Goal: Task Accomplishment & Management: Manage account settings

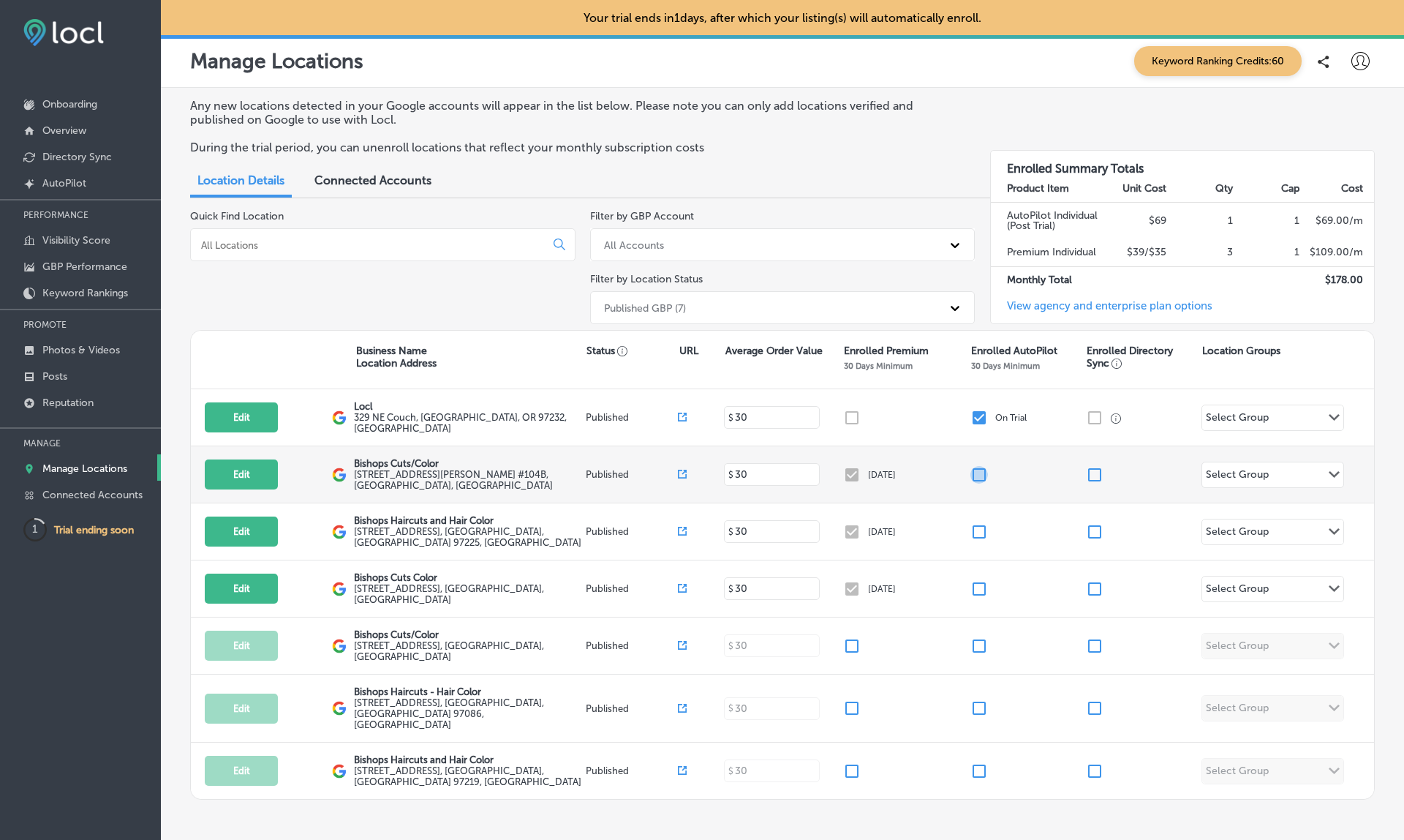
click at [976, 469] on input "checkbox" at bounding box center [979, 475] width 18 height 18
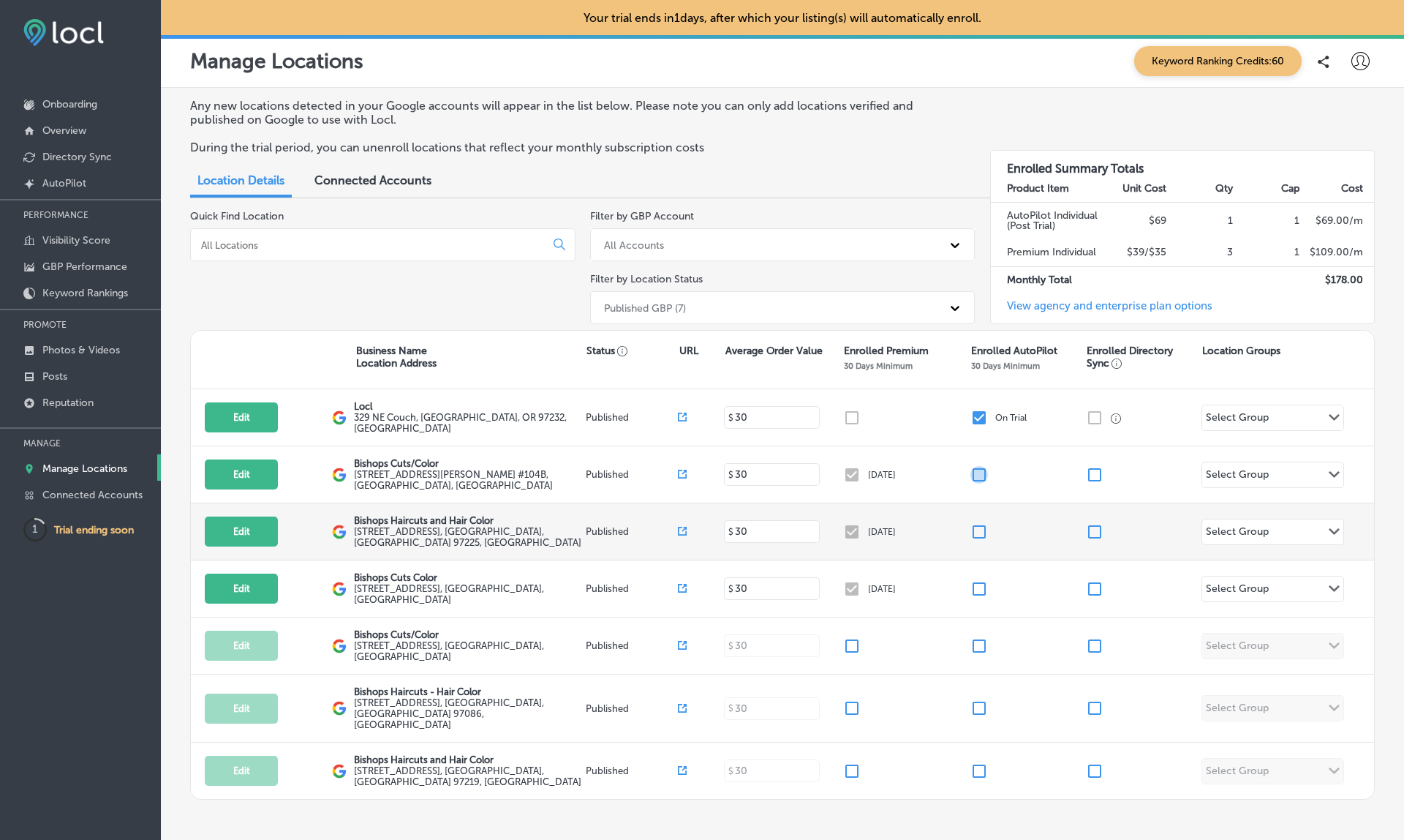
checkbox input "false"
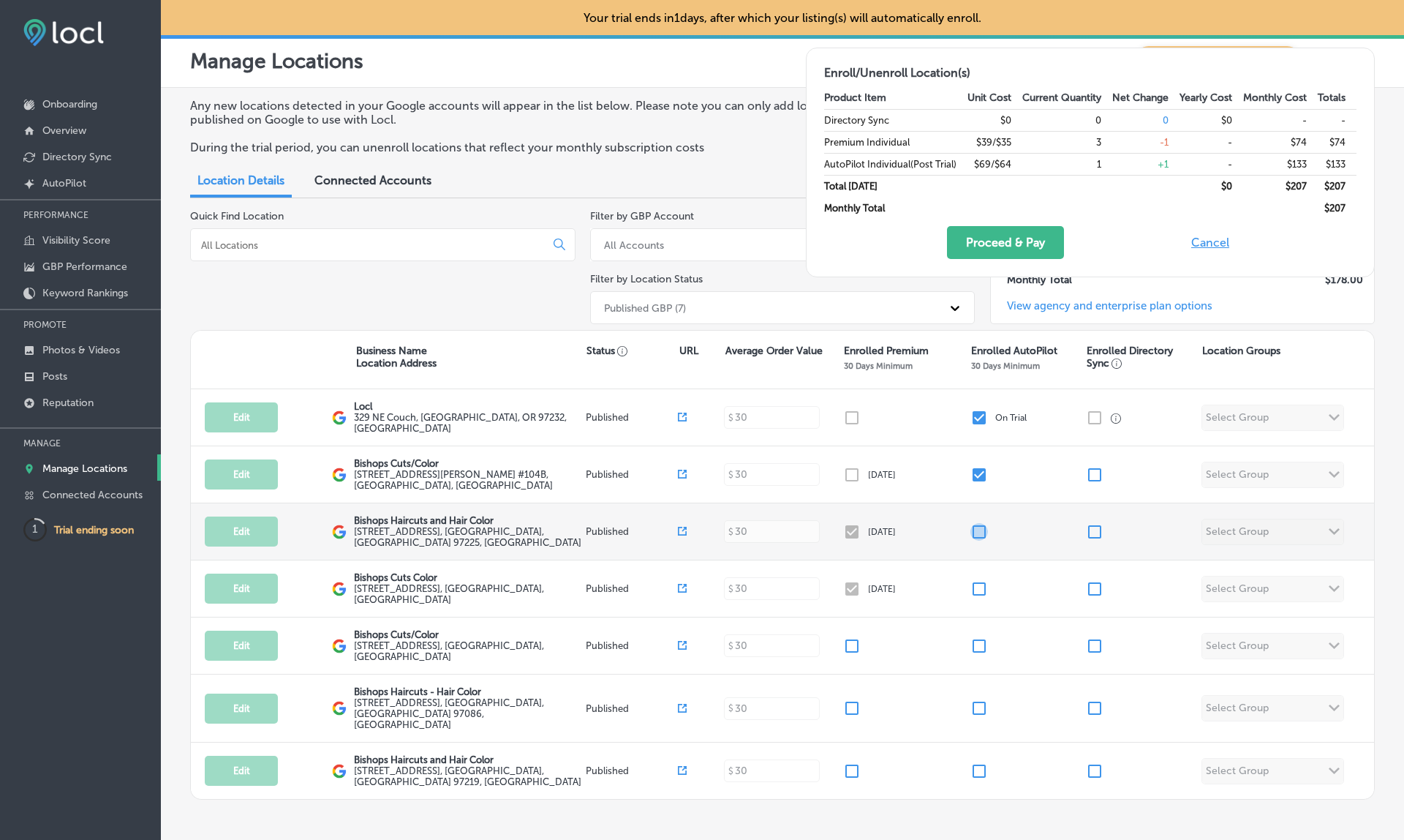
click at [977, 527] on input "checkbox" at bounding box center [979, 532] width 18 height 18
checkbox input "true"
checkbox input "false"
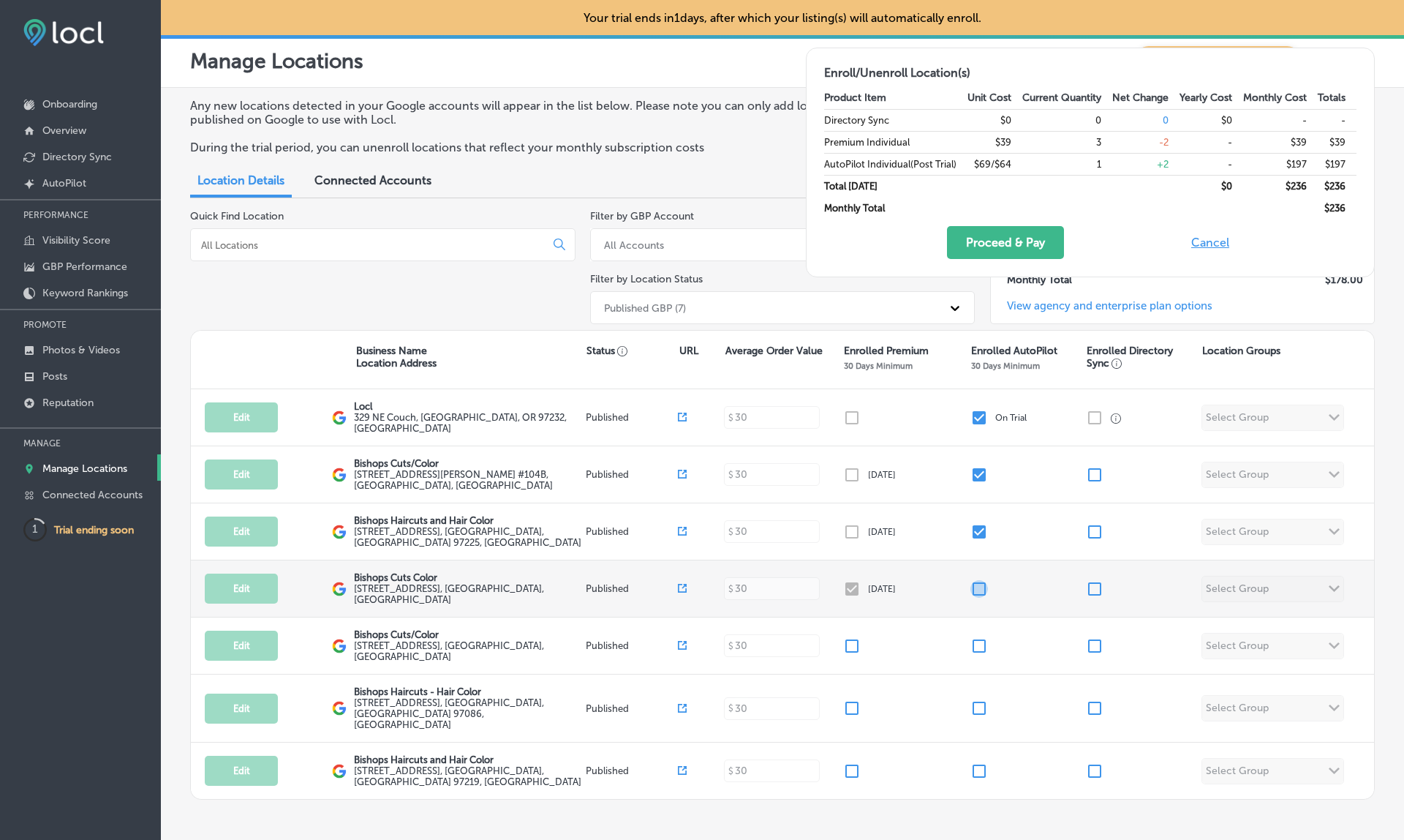
click at [978, 581] on input "checkbox" at bounding box center [979, 589] width 18 height 18
checkbox input "true"
checkbox input "false"
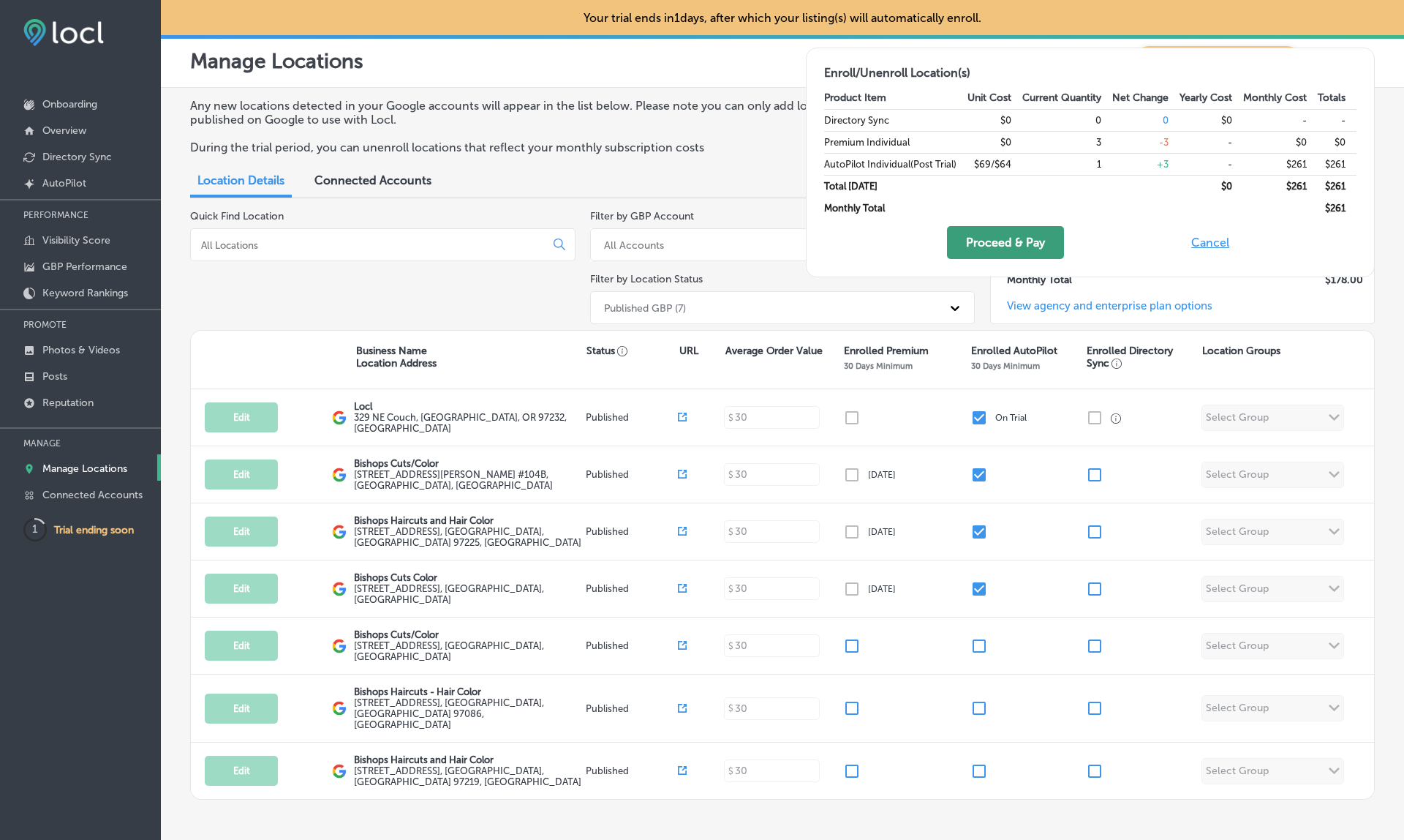
click at [984, 241] on button "Proceed & Pay" at bounding box center [1005, 243] width 117 height 33
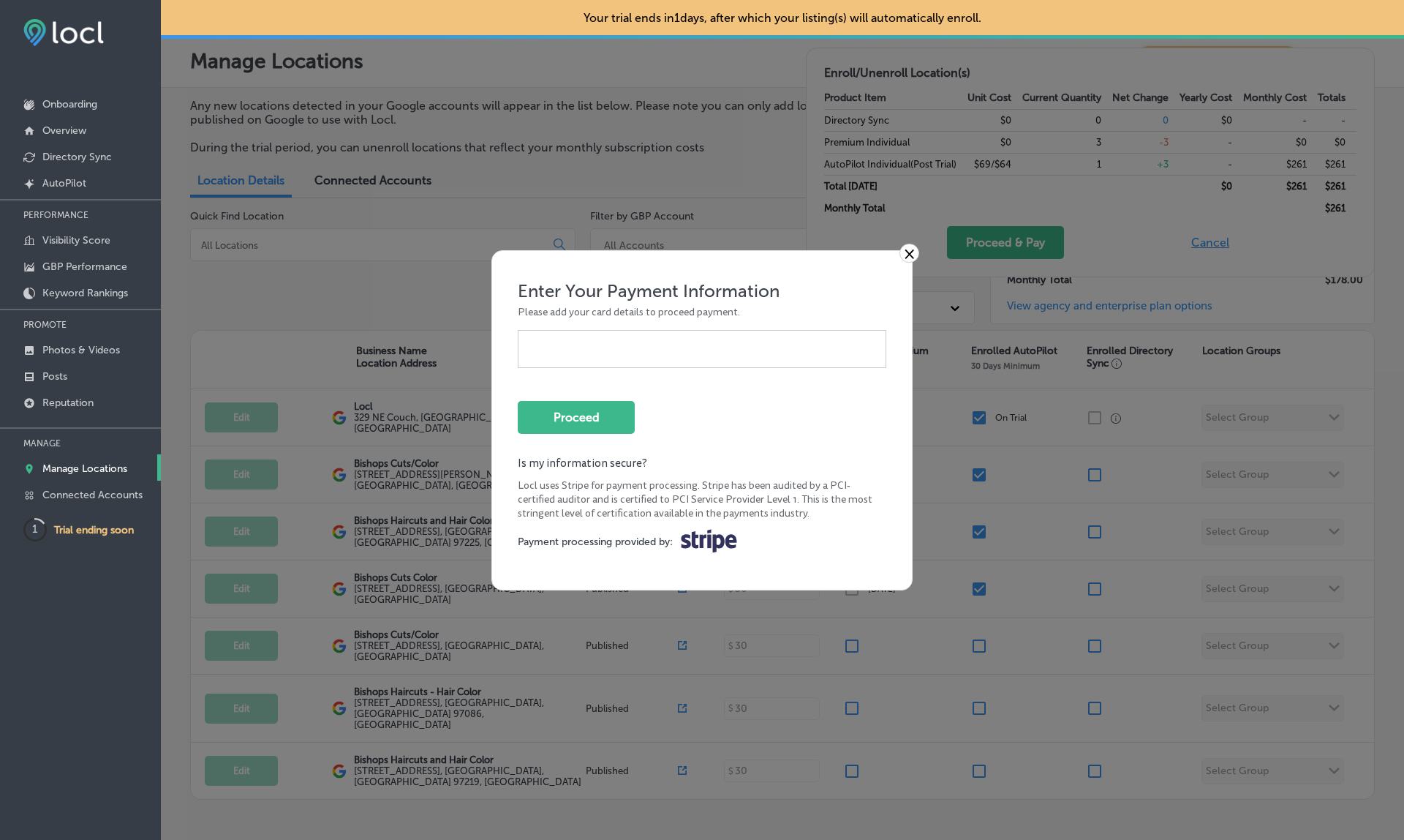
click at [596, 341] on div at bounding box center [702, 349] width 369 height 38
click at [575, 364] on div at bounding box center [702, 349] width 369 height 38
click at [593, 419] on button "Proceed" at bounding box center [576, 418] width 117 height 33
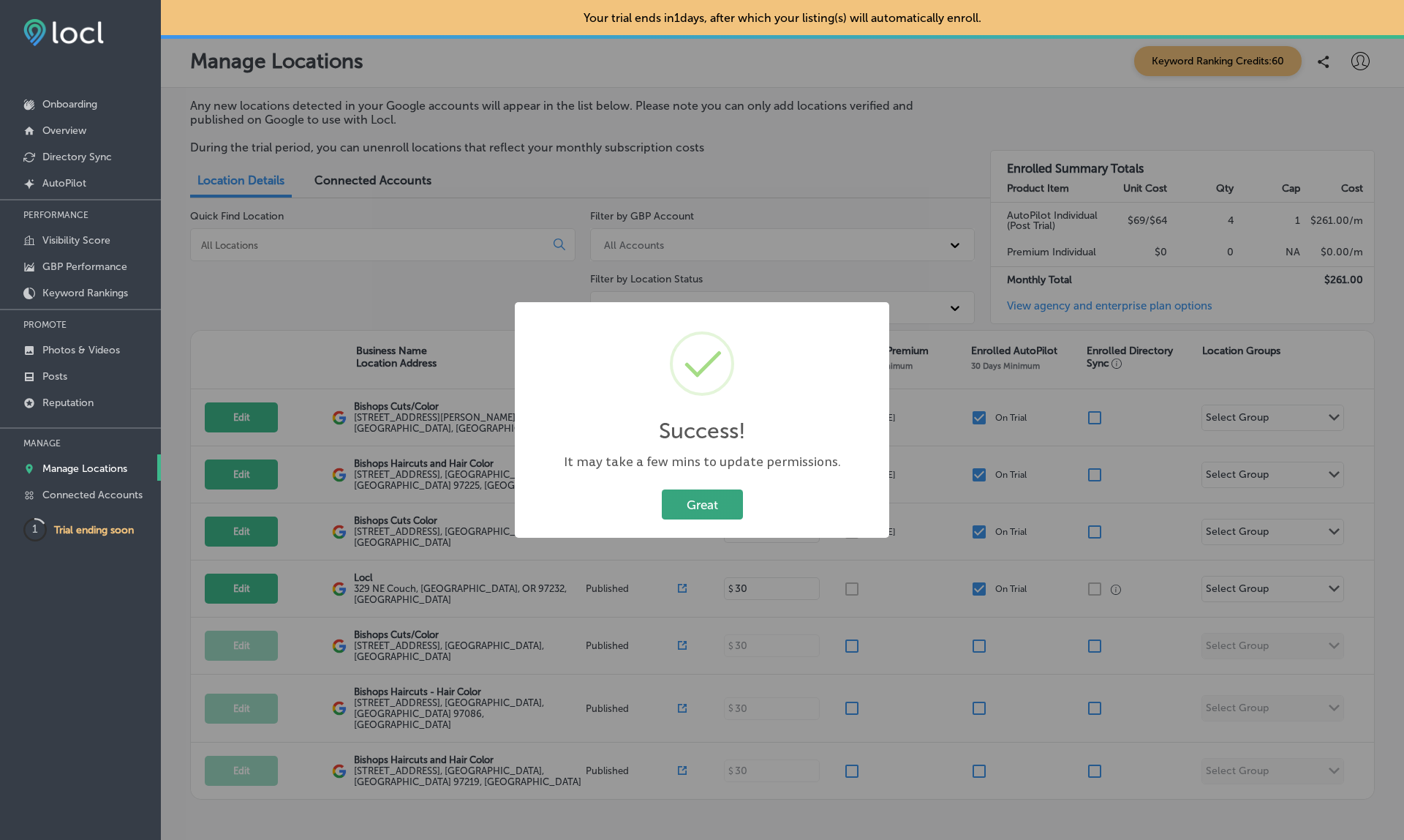
click at [702, 505] on button "Great" at bounding box center [702, 505] width 81 height 30
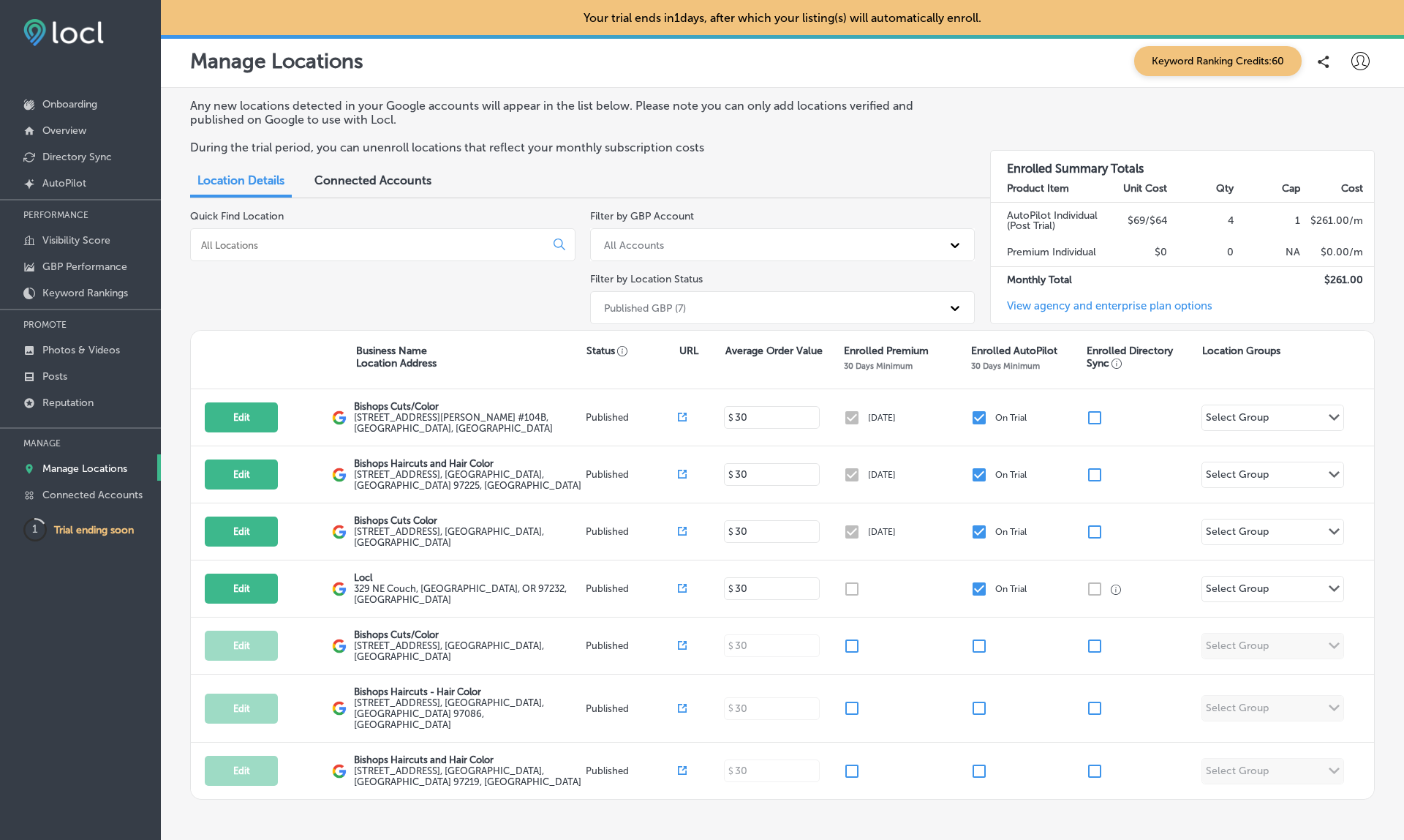
click at [1354, 70] on div at bounding box center [1360, 60] width 18 height 18
click at [1316, 121] on p "My Account" at bounding box center [1340, 114] width 66 height 18
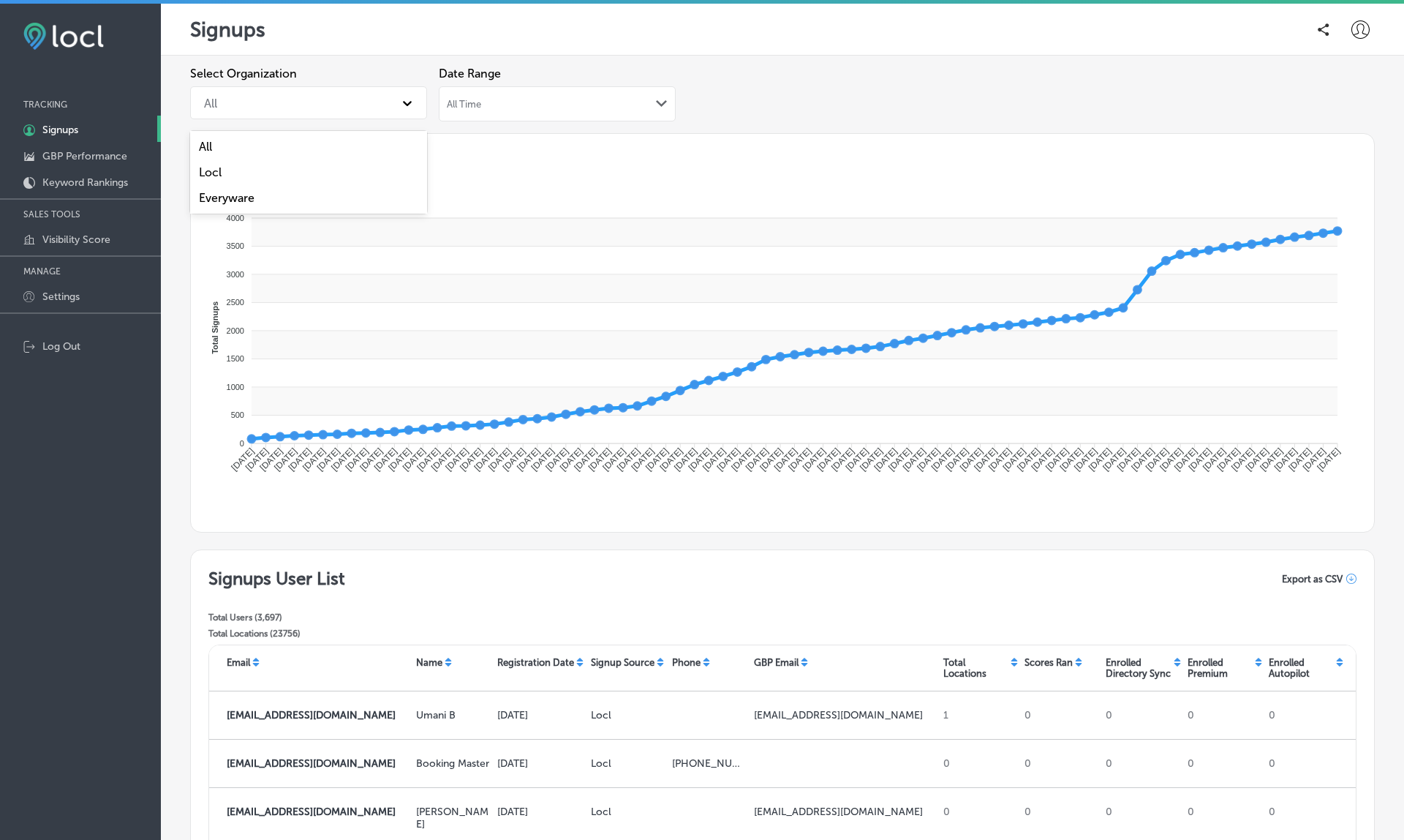
click at [361, 108] on div "All" at bounding box center [295, 102] width 197 height 25
click at [262, 167] on div "Locl" at bounding box center [308, 172] width 237 height 25
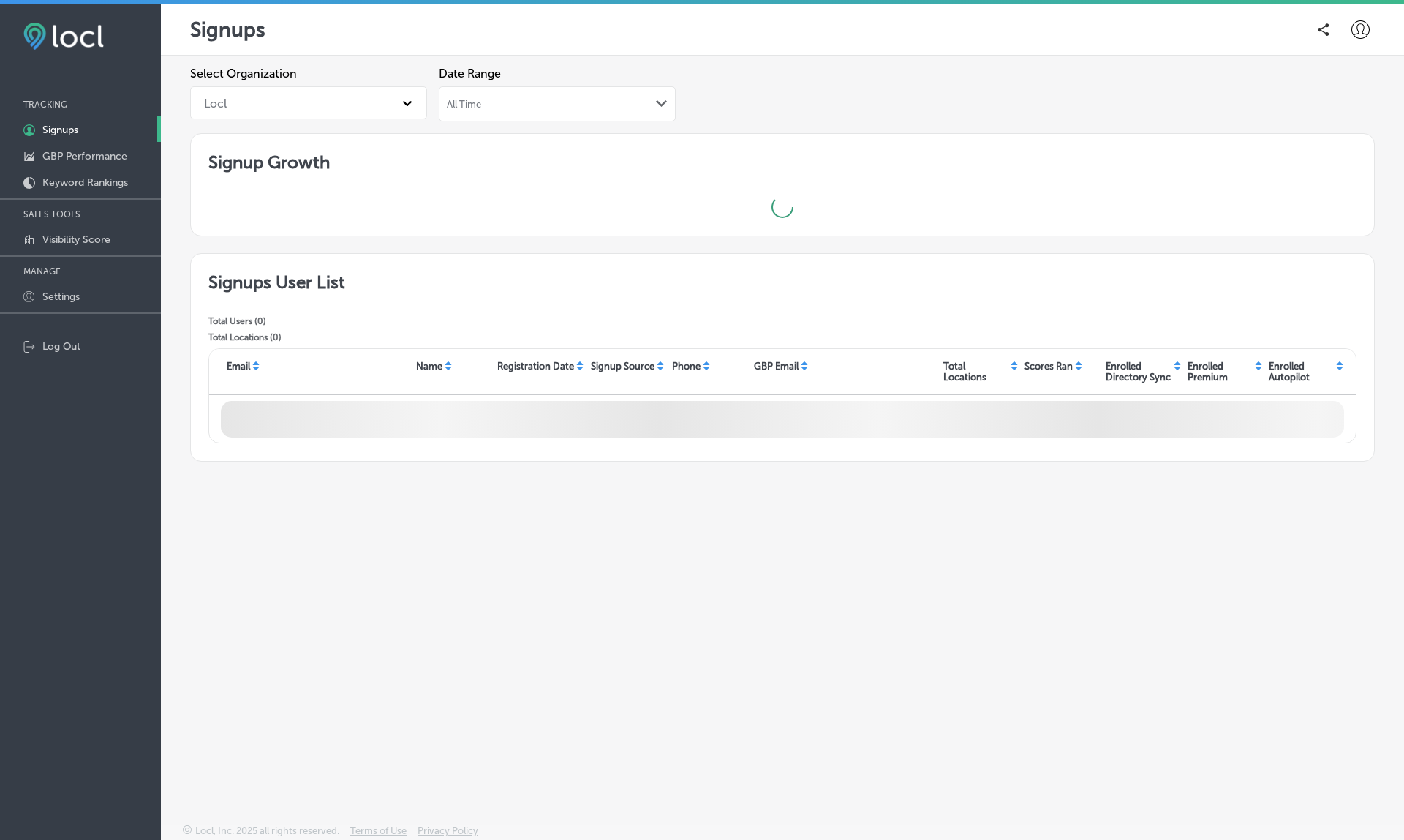
click at [559, 109] on div "All Time Path Created with Sketch." at bounding box center [557, 104] width 237 height 35
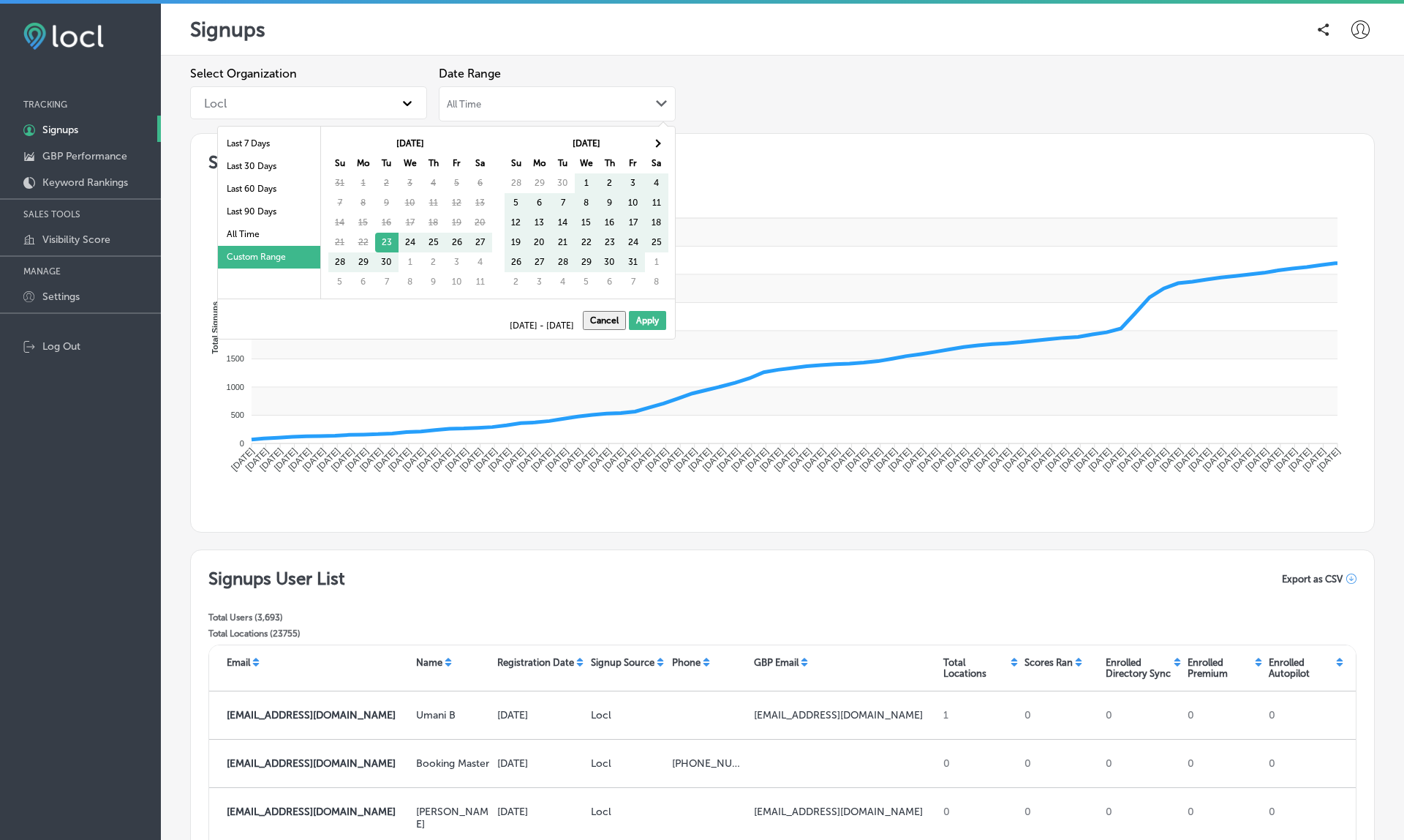
click at [559, 109] on div "All Time Path Created with Sketch." at bounding box center [557, 104] width 237 height 35
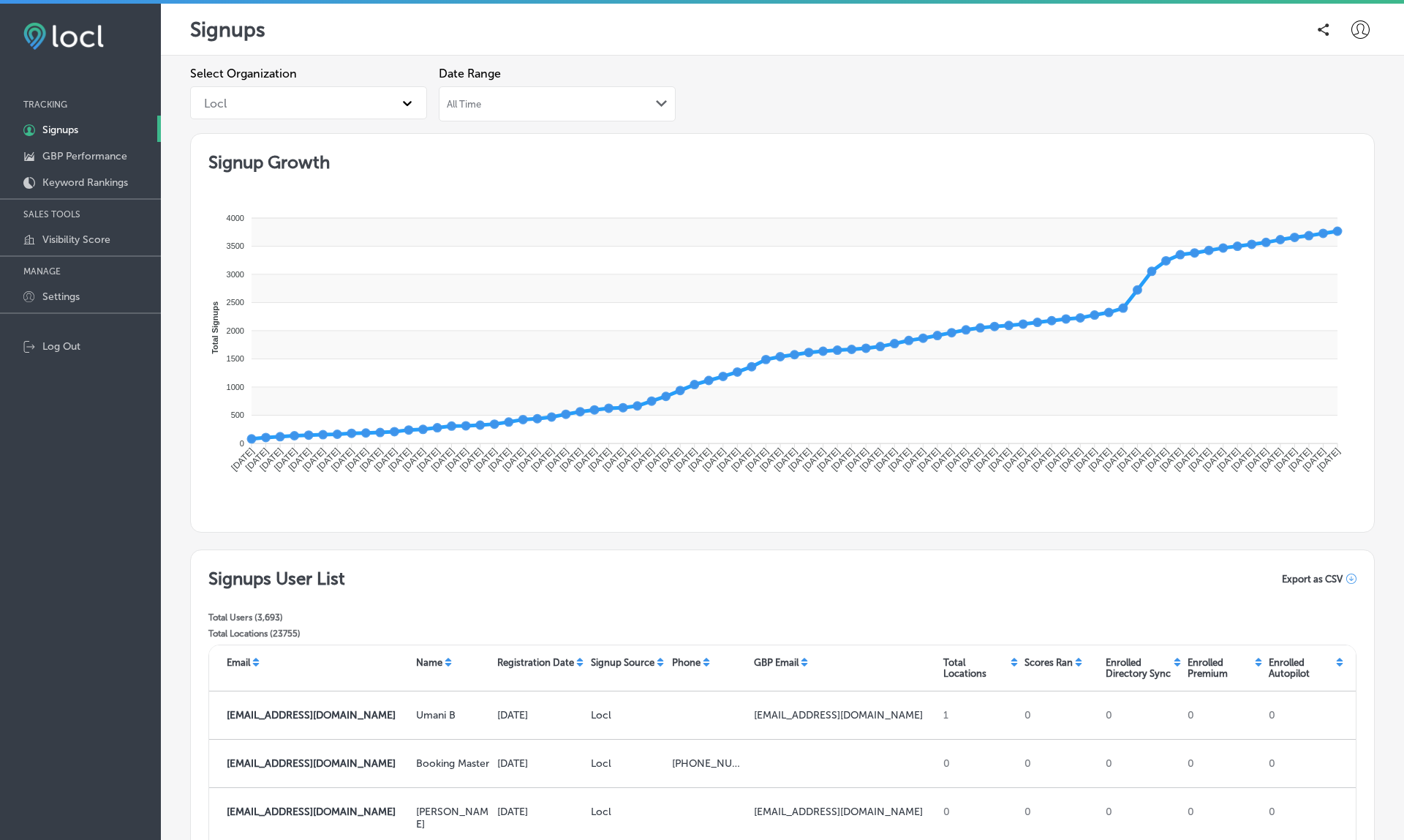
click at [485, 122] on div "Date Range All Time Path Created with Sketch." at bounding box center [557, 96] width 237 height 60
click at [483, 107] on div "All Time Path Created with Sketch." at bounding box center [557, 103] width 221 height 11
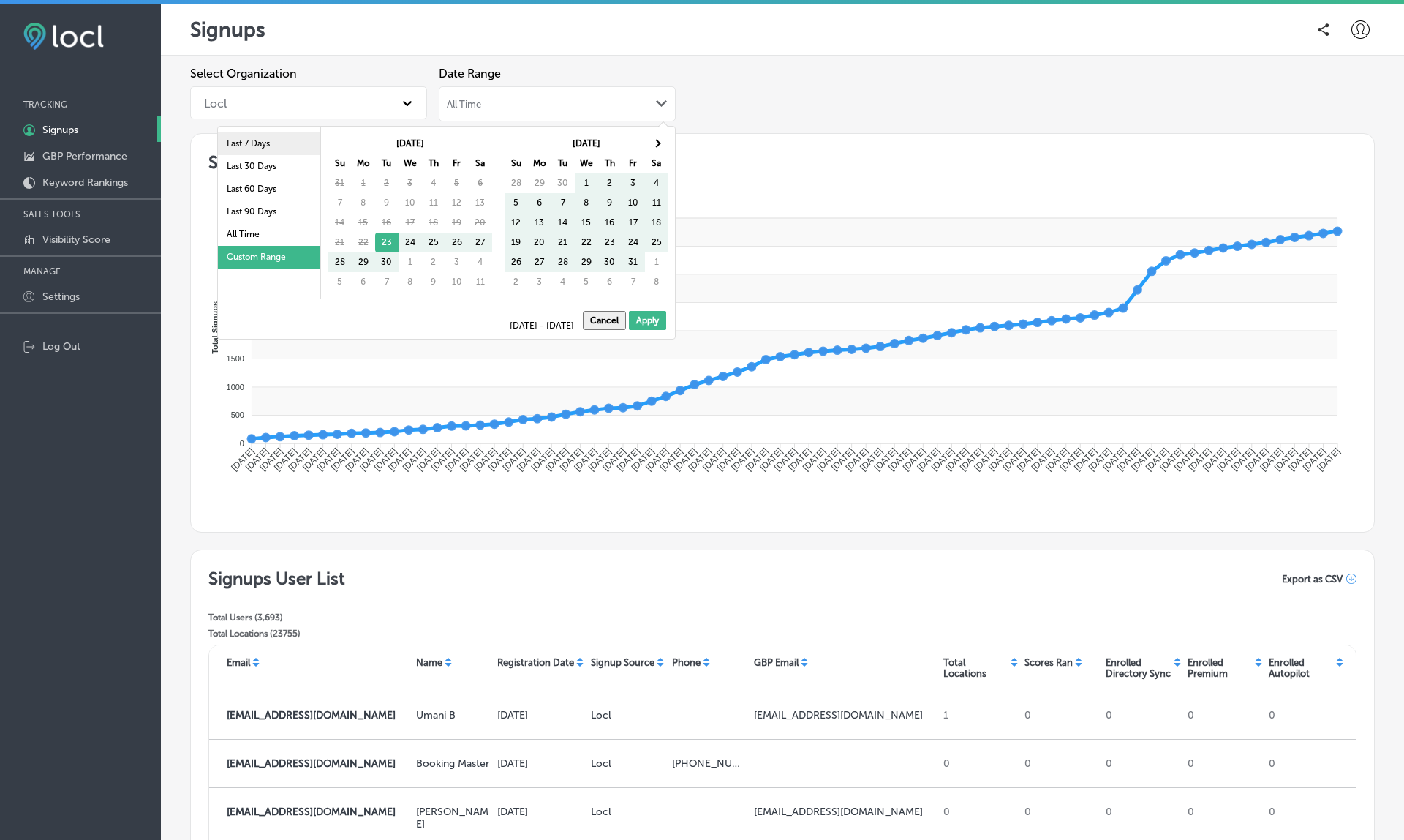
click at [259, 147] on li "Last 7 Days" at bounding box center [269, 144] width 102 height 23
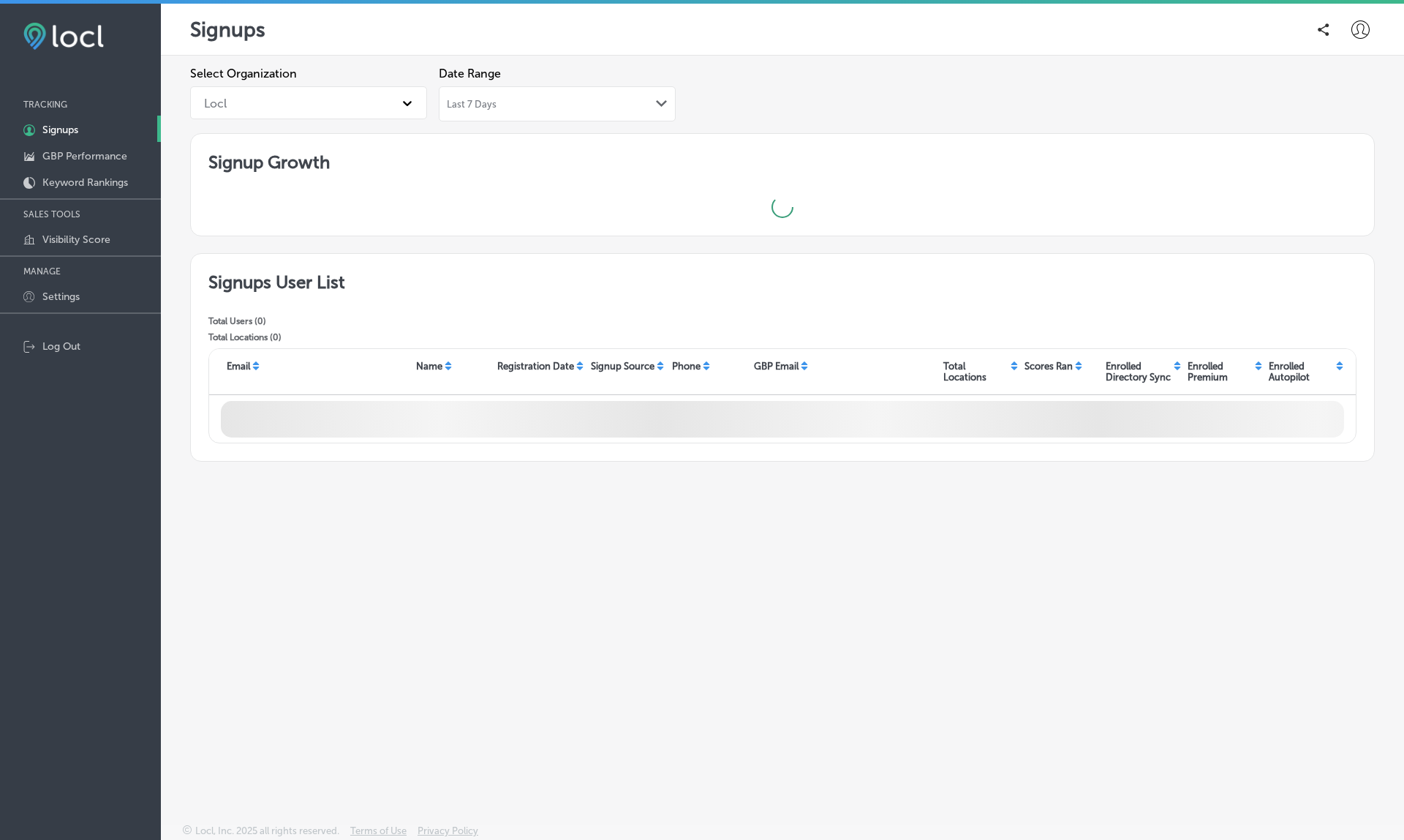
click at [526, 95] on div "Last 7 Days Path Created with Sketch." at bounding box center [557, 104] width 237 height 35
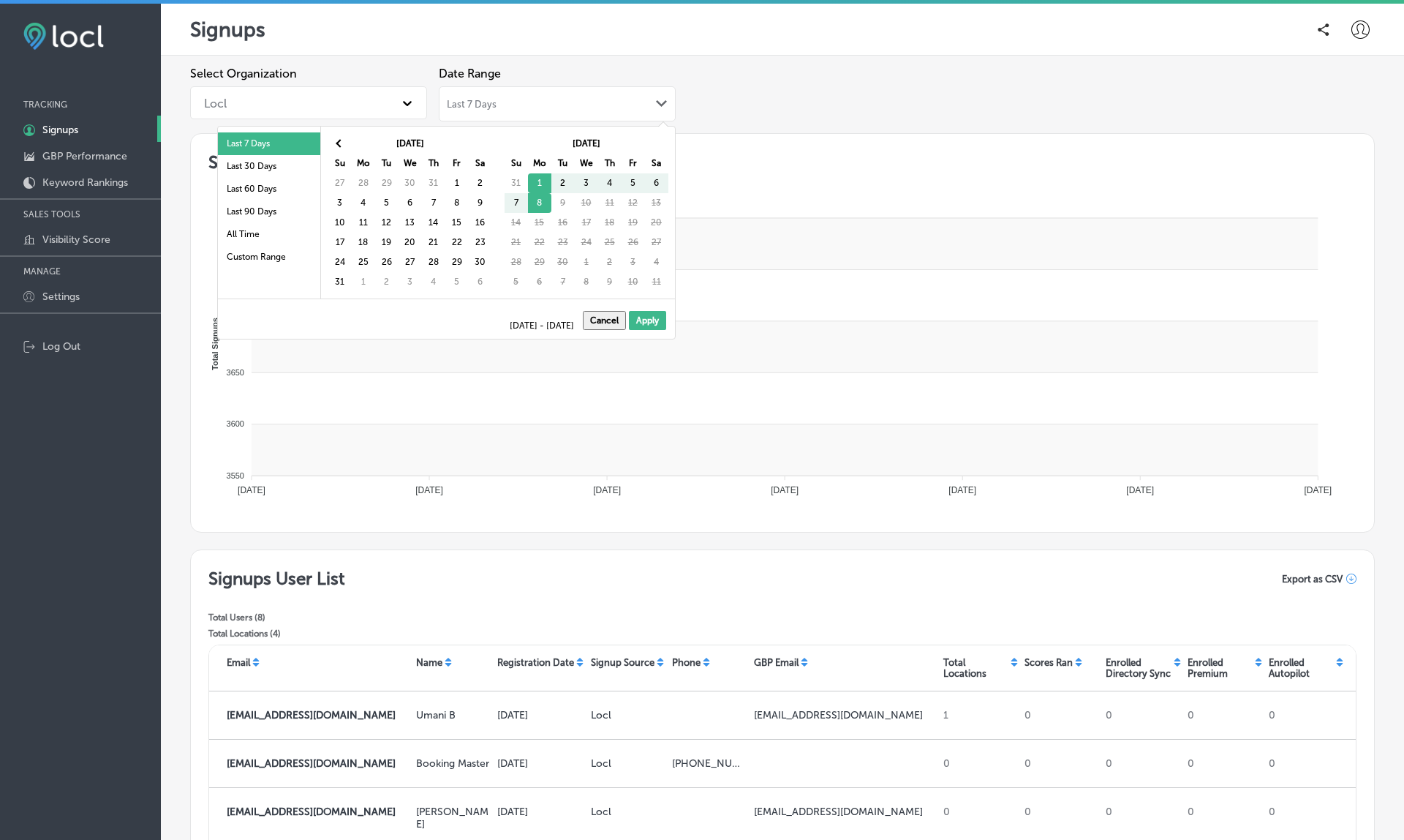
click at [526, 95] on div "Last 7 Days Path Created with Sketch." at bounding box center [557, 104] width 237 height 35
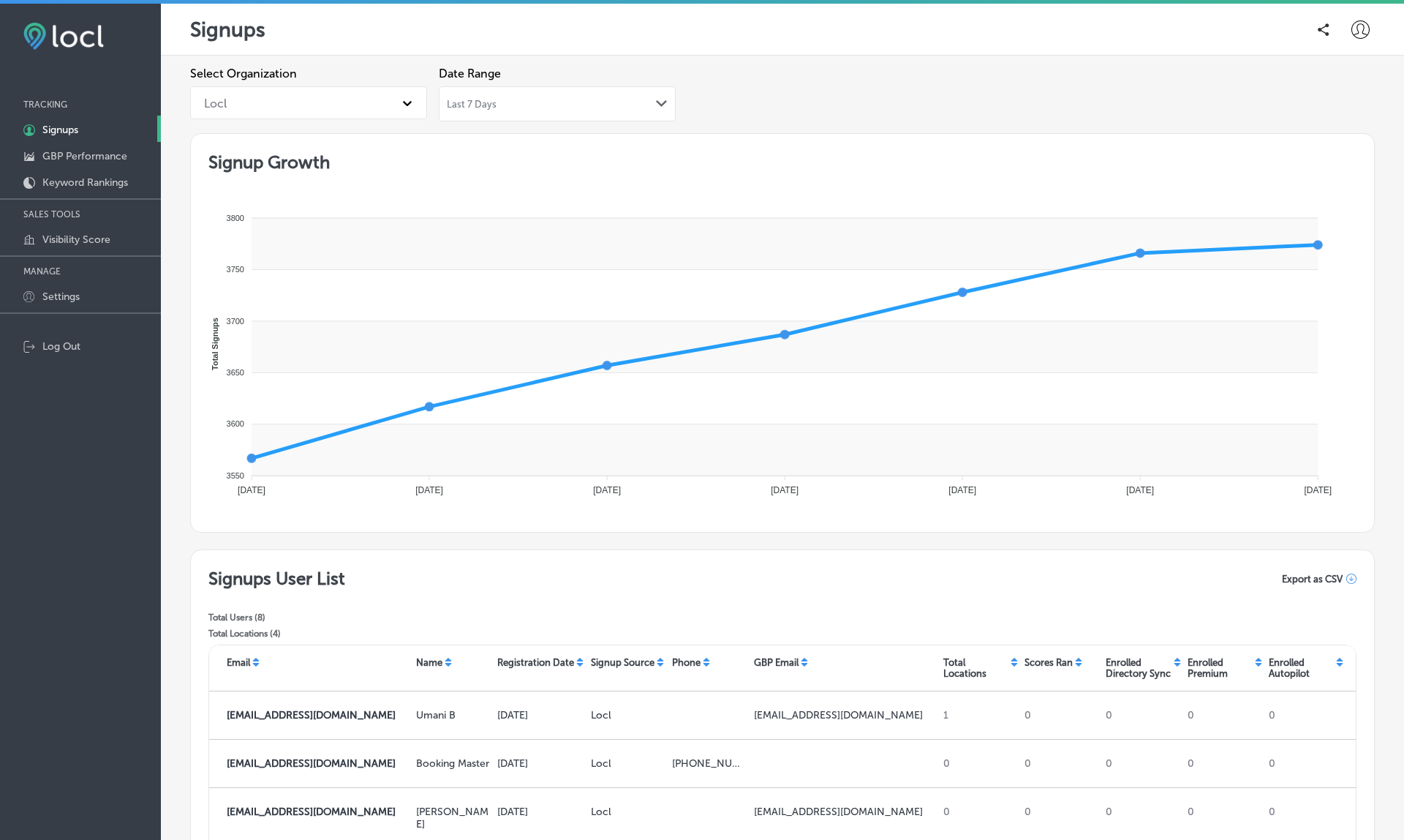
click at [565, 104] on div "Last 7 Days Path Created with Sketch." at bounding box center [557, 103] width 221 height 11
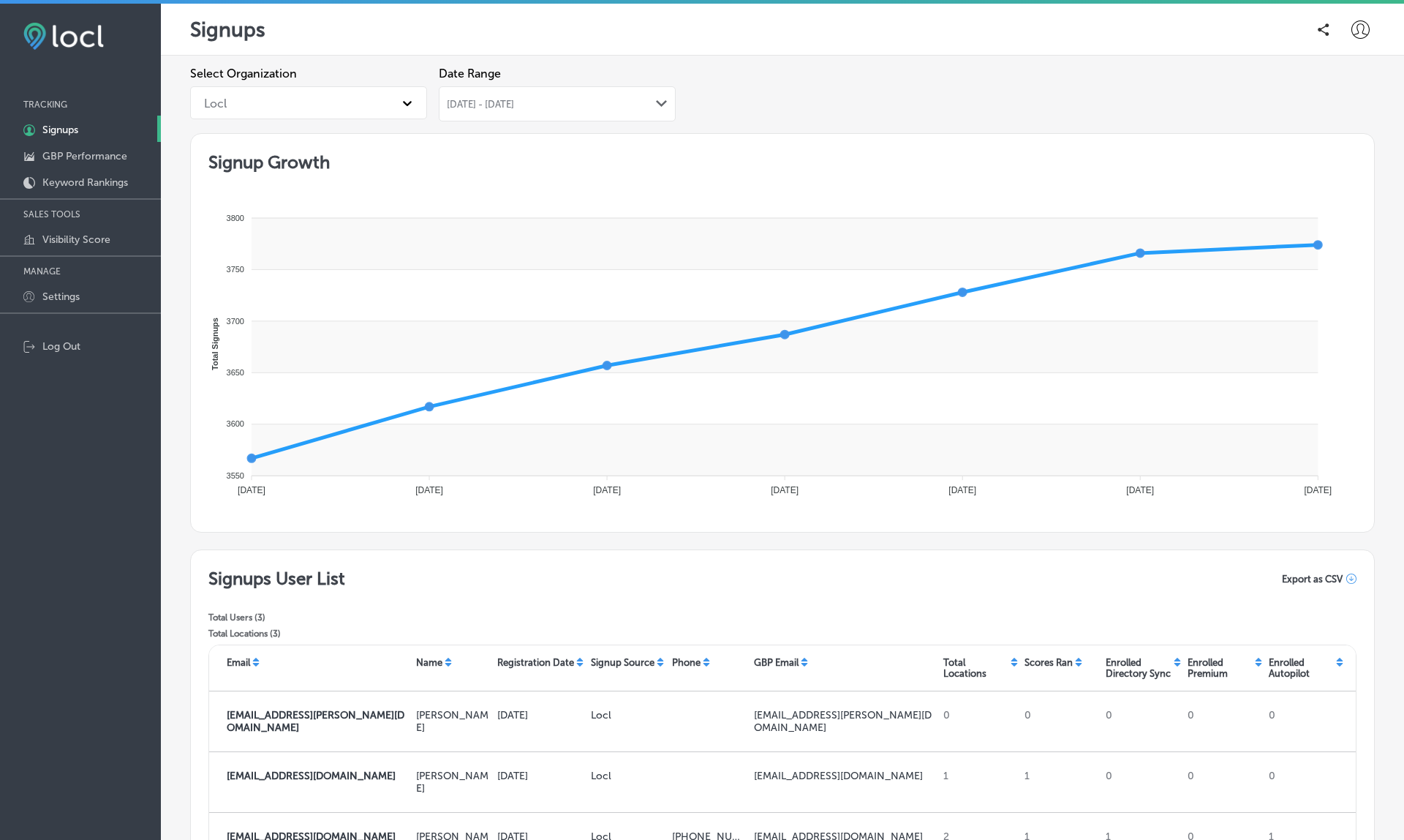
click at [585, 107] on div "[DATE] - [DATE] Path Created with Sketch." at bounding box center [557, 103] width 221 height 11
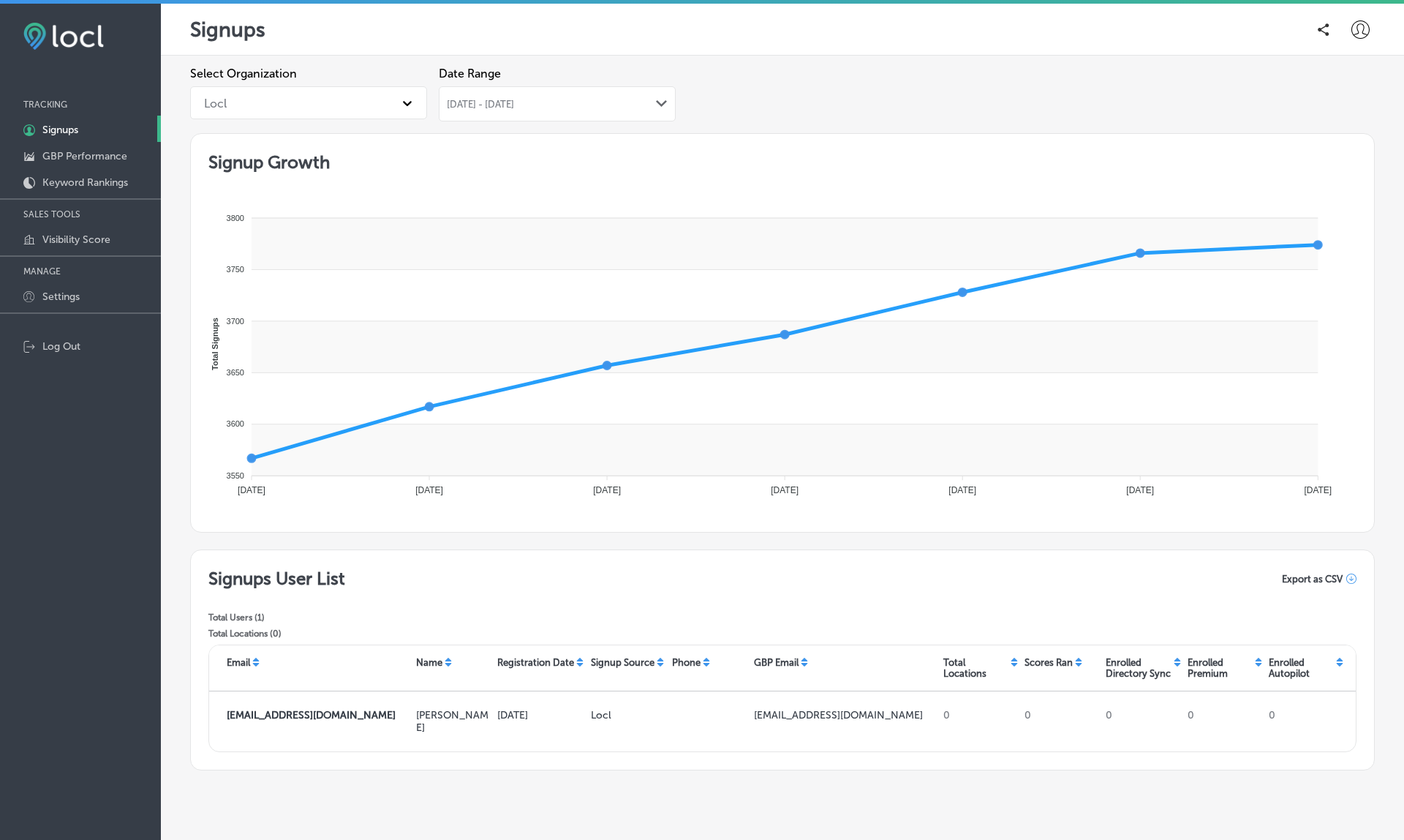
click at [514, 103] on span "[DATE] - [DATE]" at bounding box center [480, 104] width 67 height 11
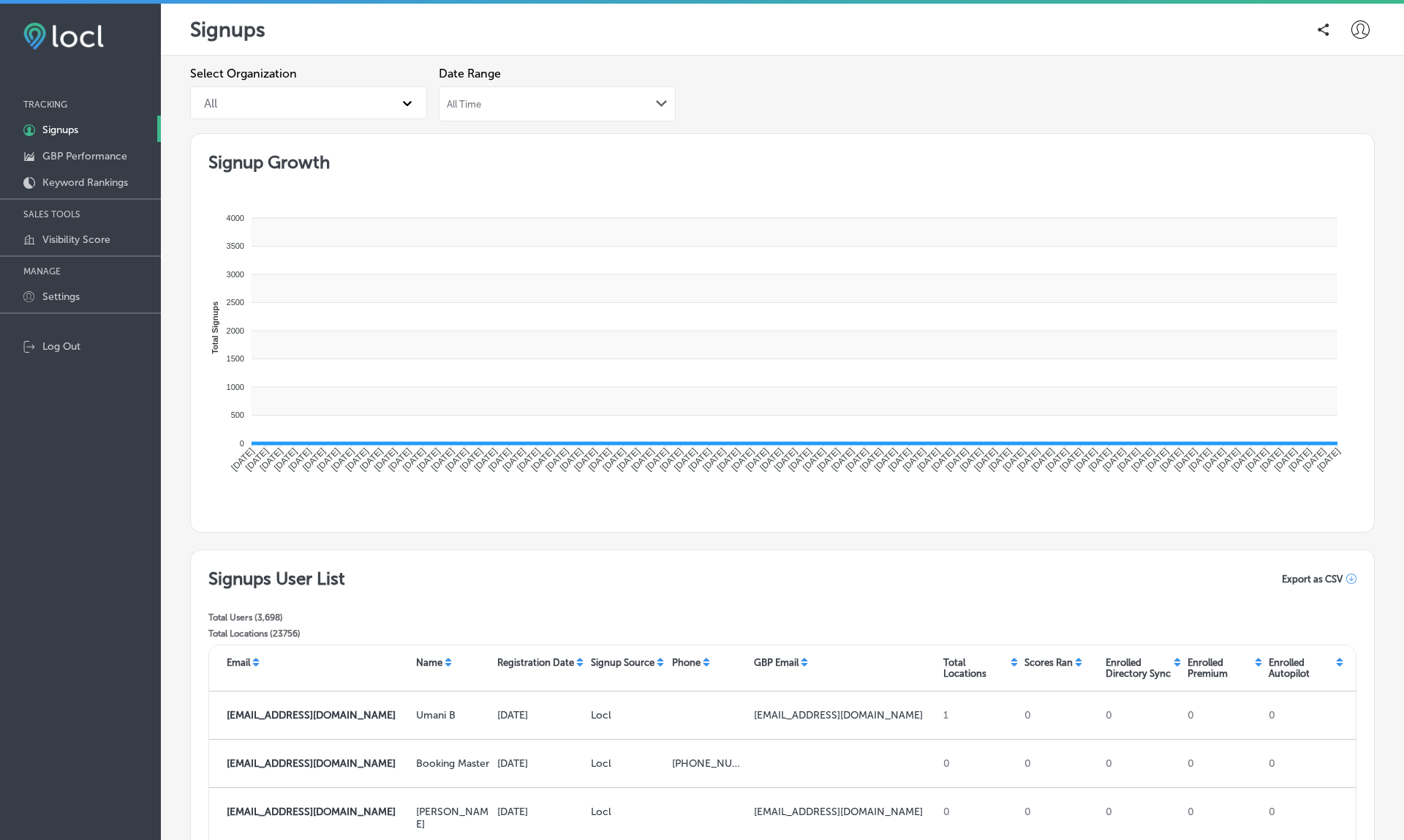
click at [633, 104] on div "All Time Path Created with Sketch." at bounding box center [557, 103] width 221 height 11
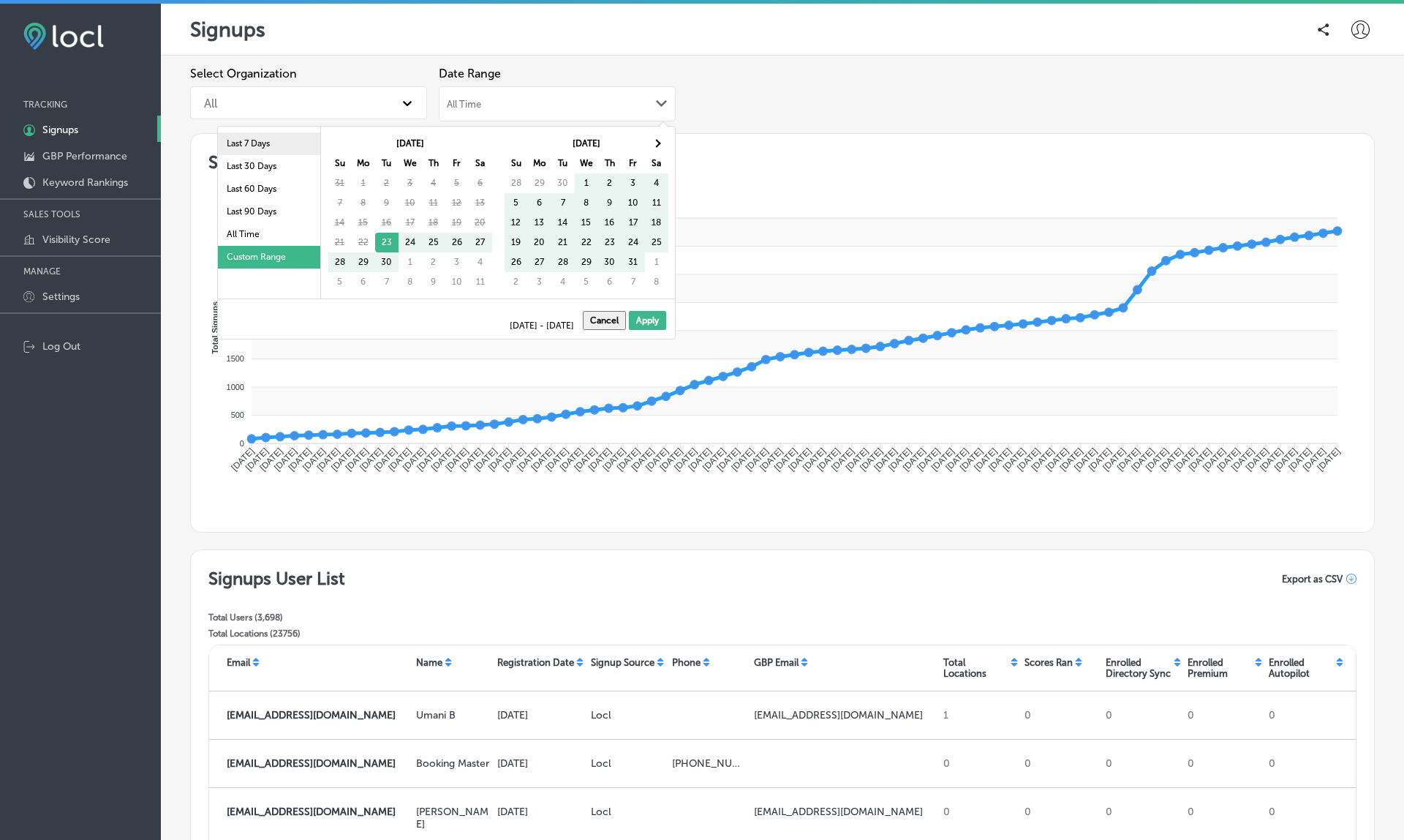
click at [262, 144] on li "Last 7 Days" at bounding box center [269, 144] width 102 height 23
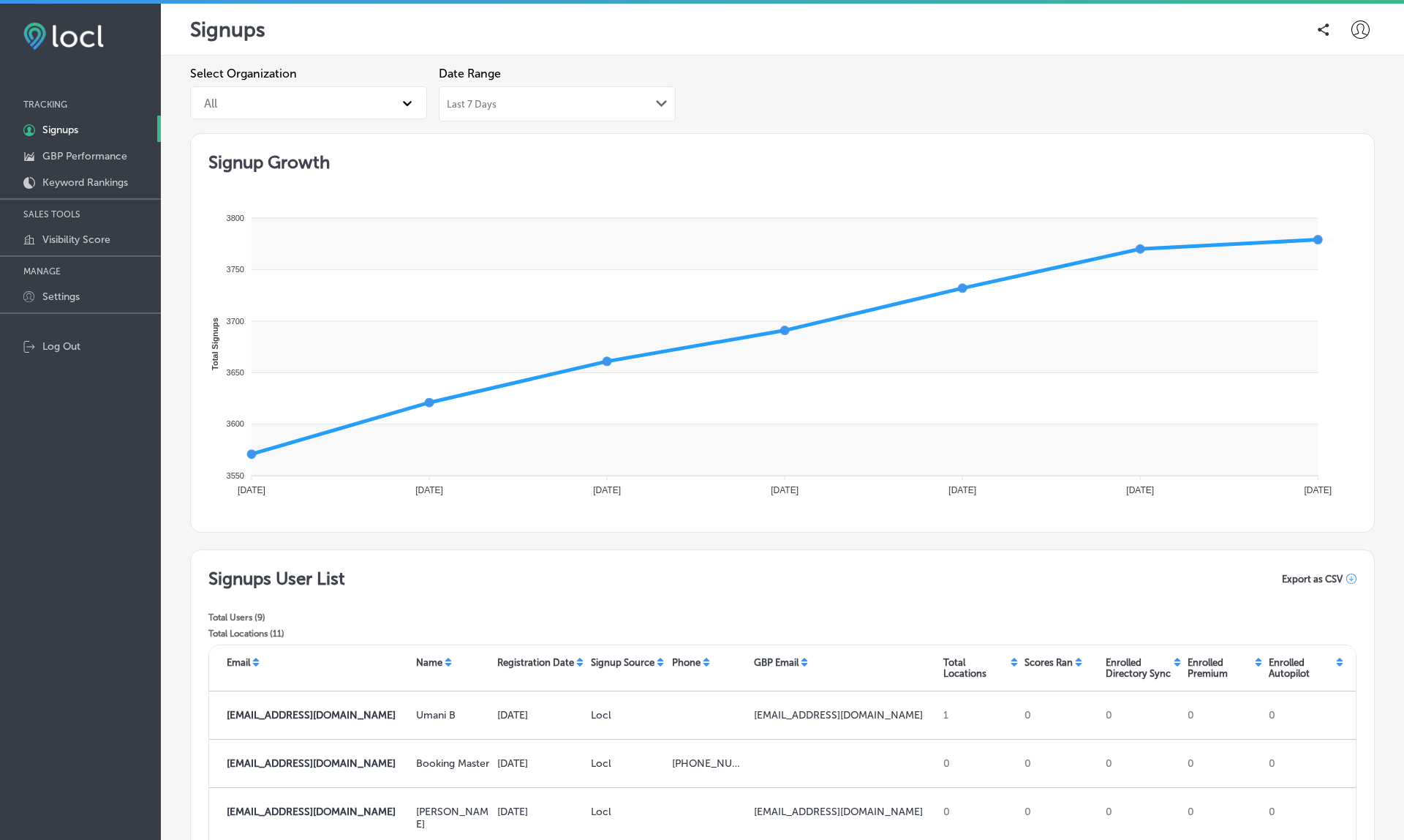
click at [585, 109] on div "Last 7 Days Path Created with Sketch." at bounding box center [557, 103] width 221 height 11
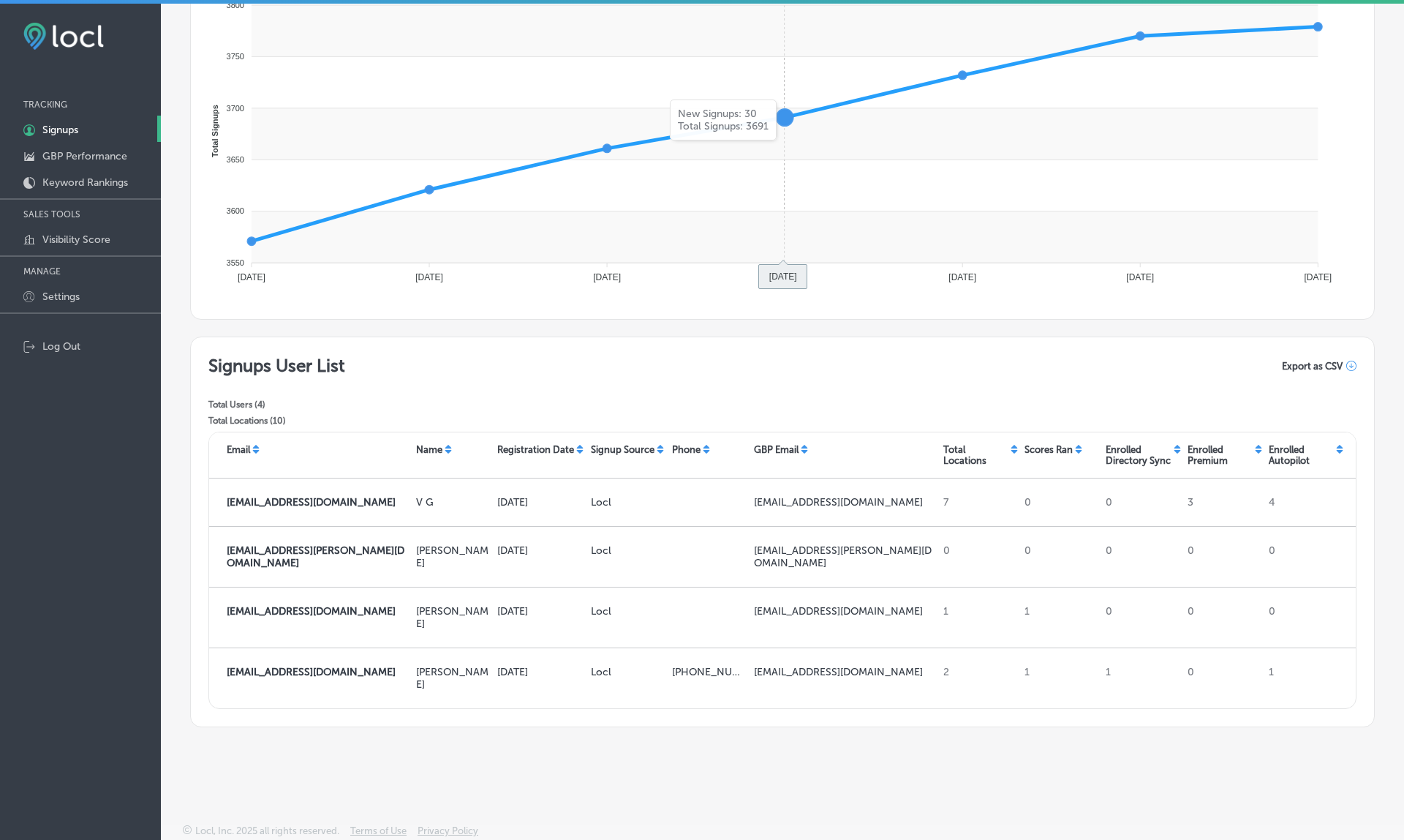
scroll to position [228, 0]
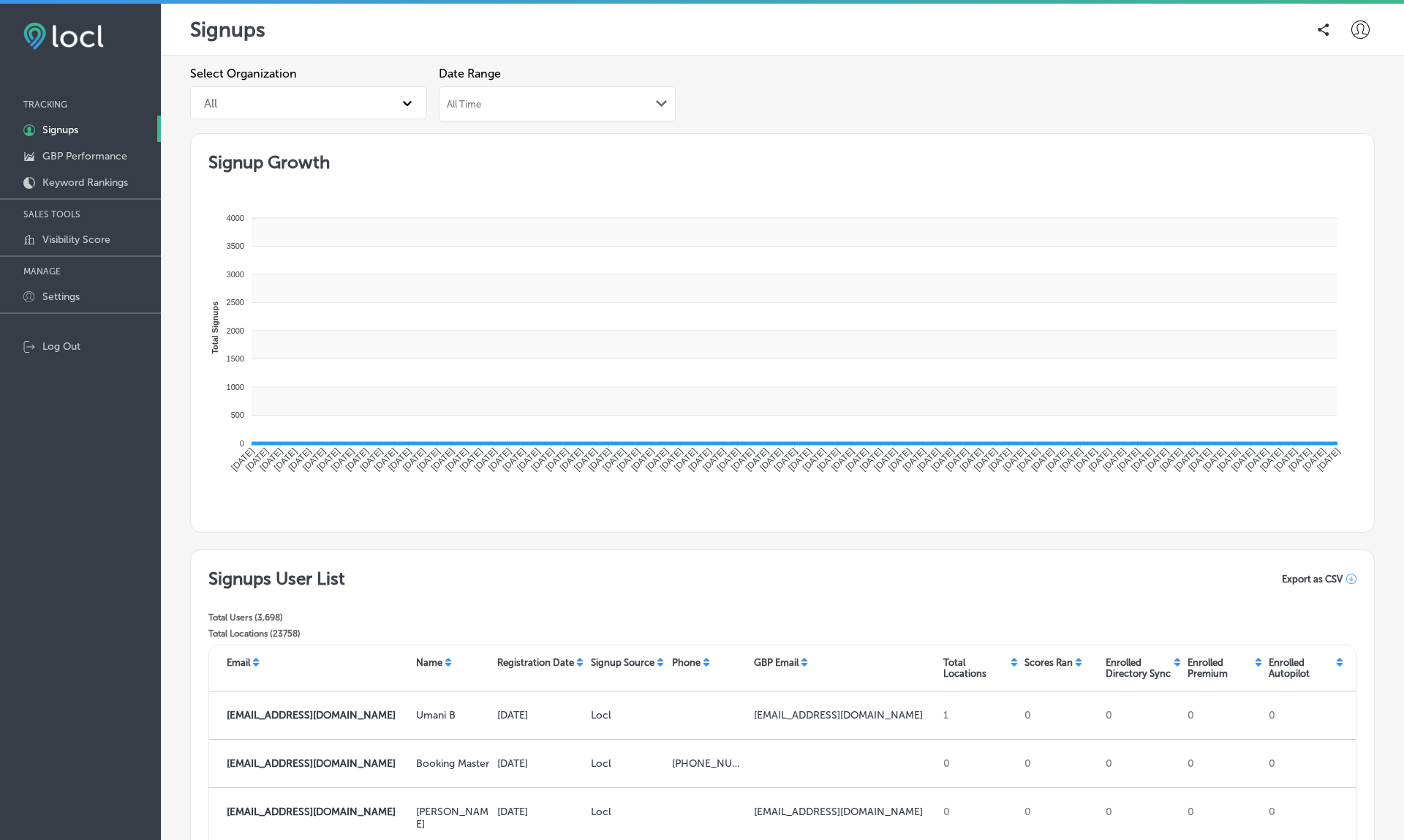
click at [547, 107] on div "All Time Path Created with Sketch." at bounding box center [557, 103] width 221 height 11
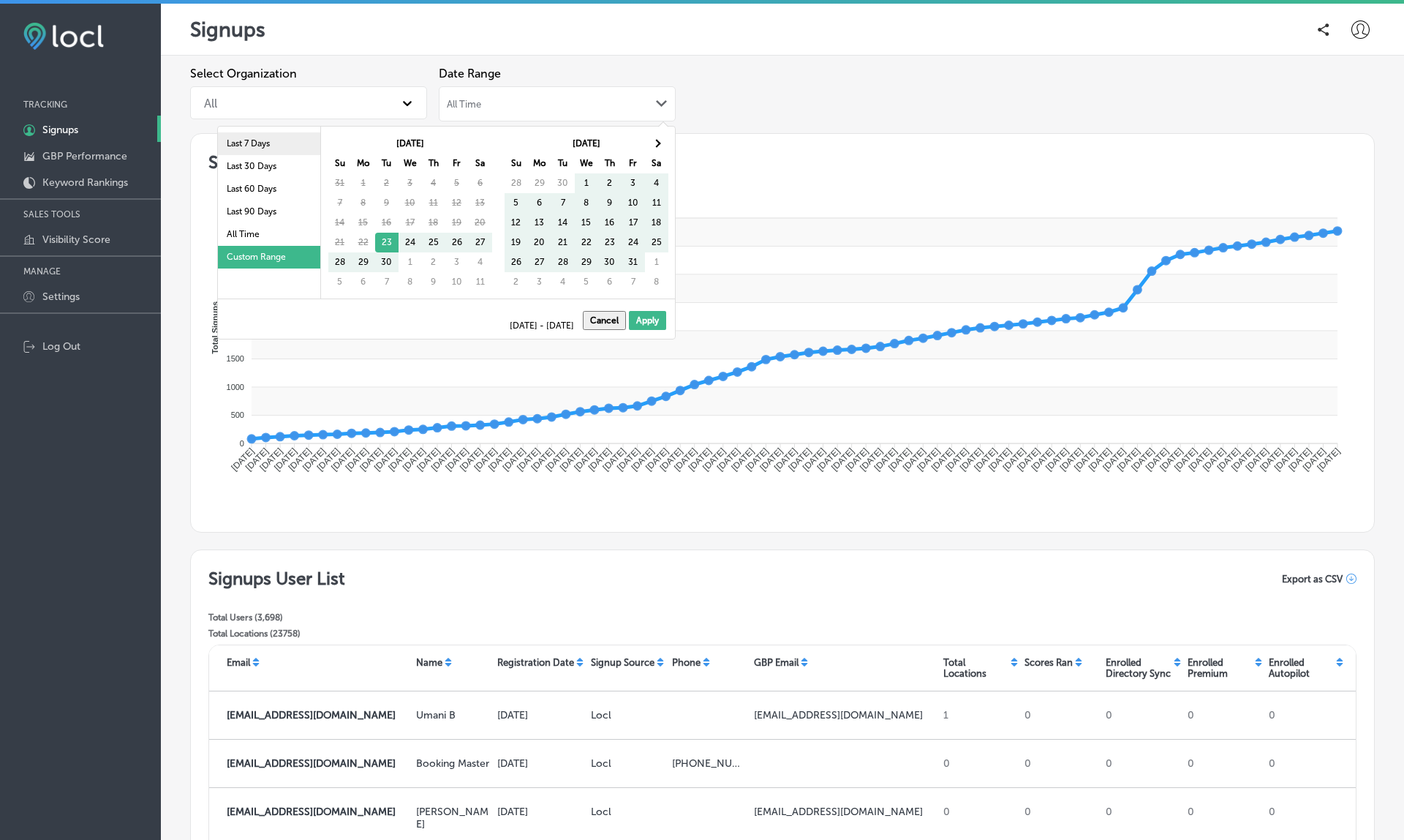
click at [293, 147] on li "Last 7 Days" at bounding box center [269, 144] width 102 height 23
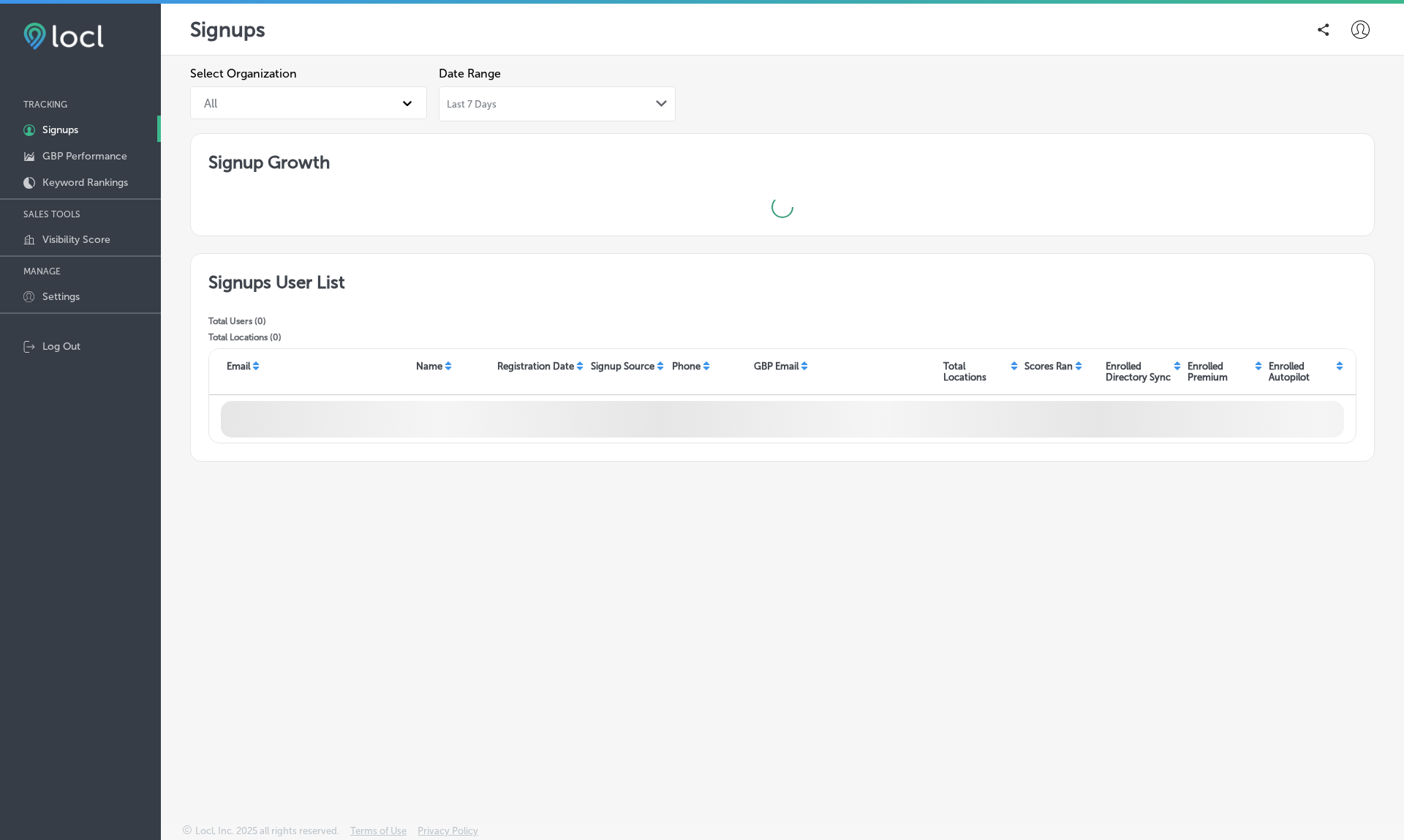
click at [307, 96] on div "All" at bounding box center [295, 102] width 197 height 25
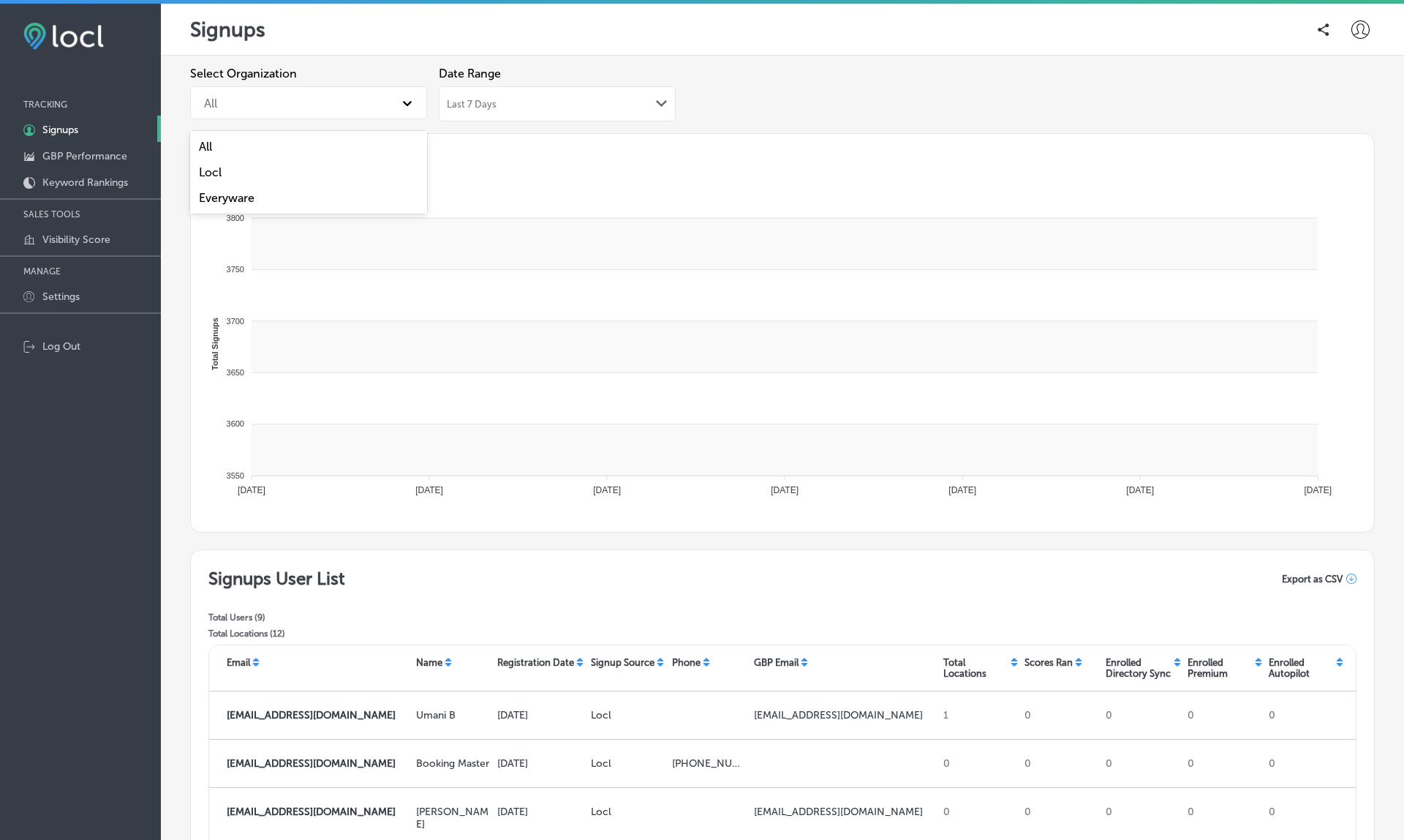
click at [237, 172] on div "Locl" at bounding box center [308, 172] width 237 height 25
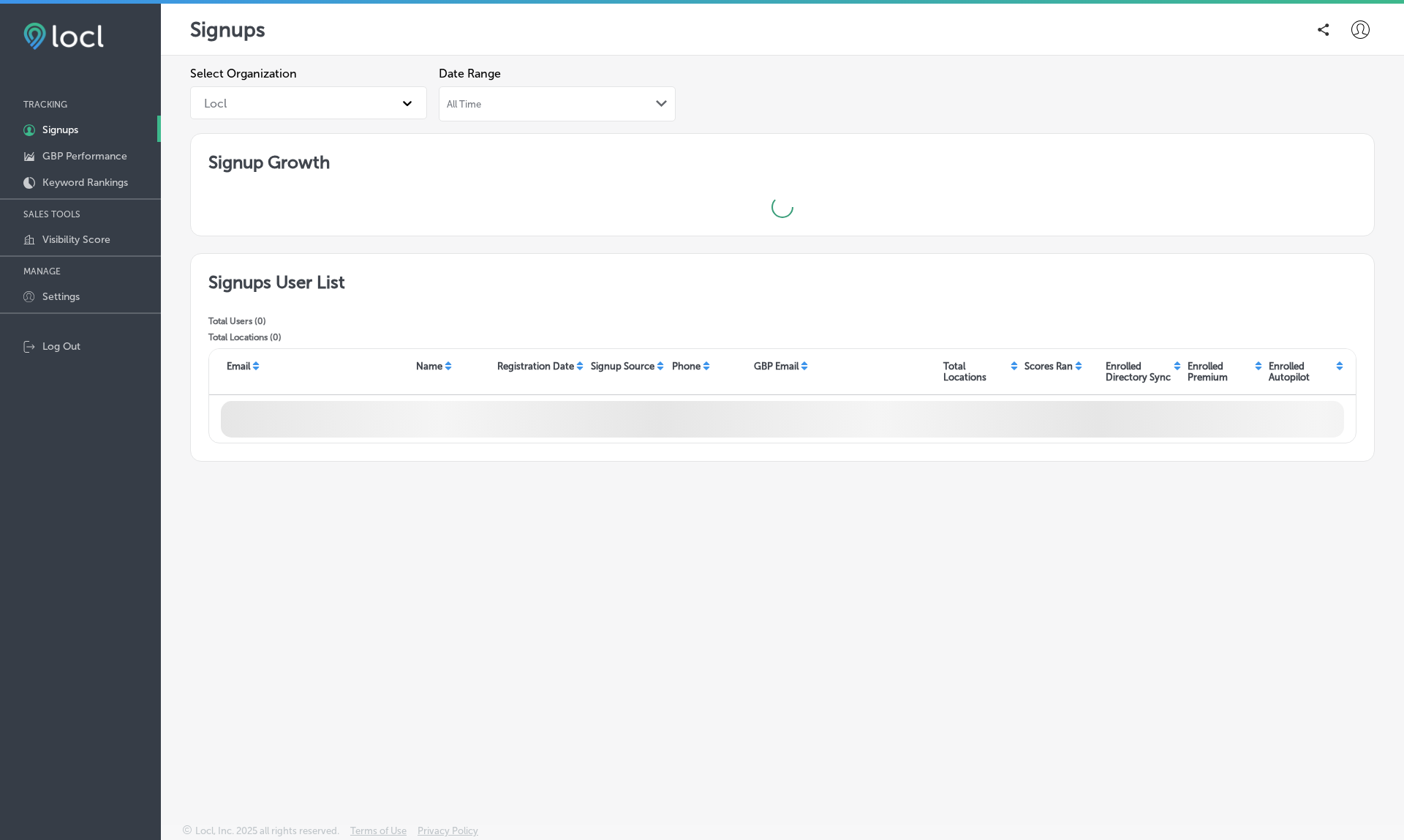
click at [551, 104] on div "All Time Path Created with Sketch." at bounding box center [557, 103] width 221 height 11
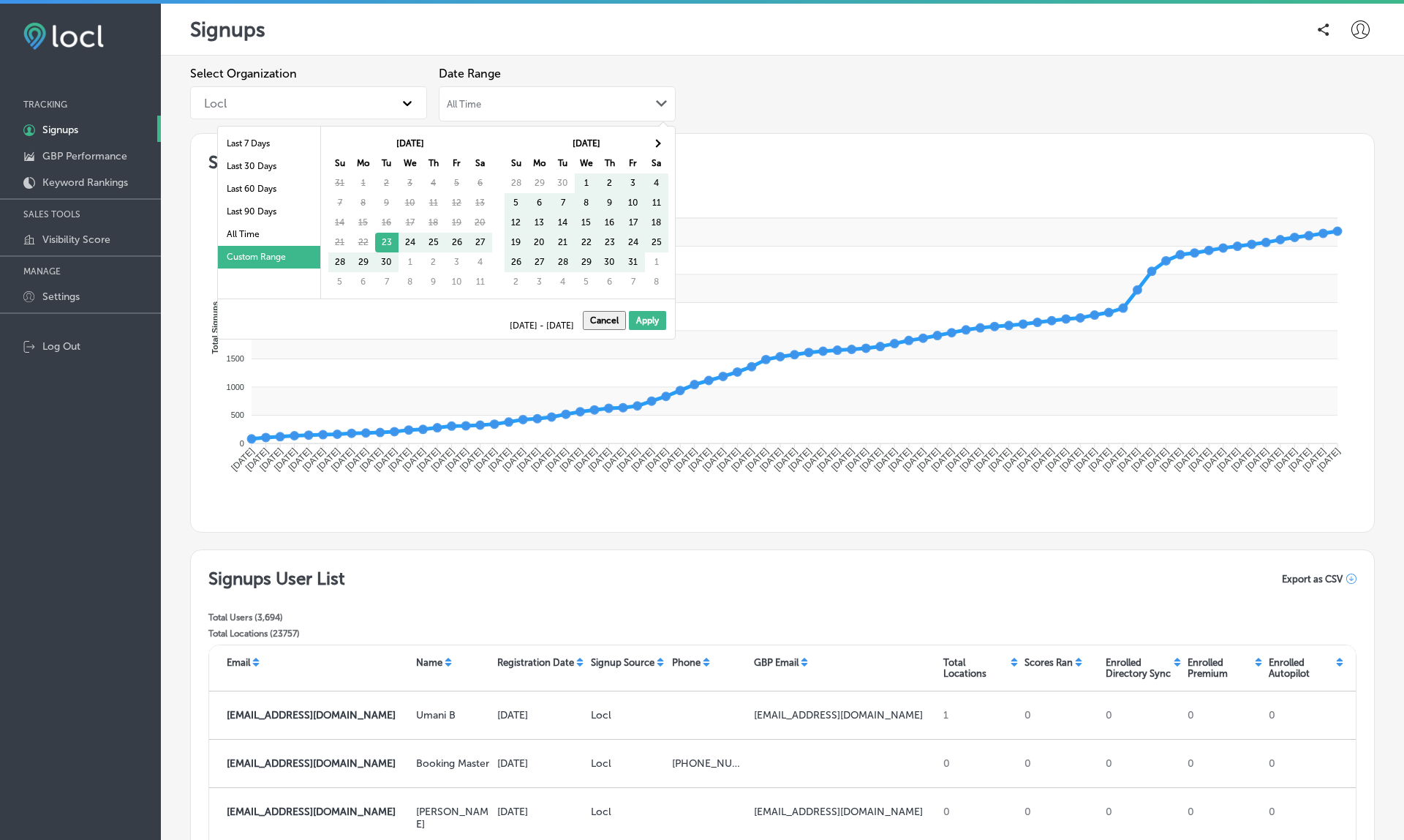
click at [484, 82] on div "Date Range All Time Path Created with Sketch." at bounding box center [557, 96] width 237 height 60
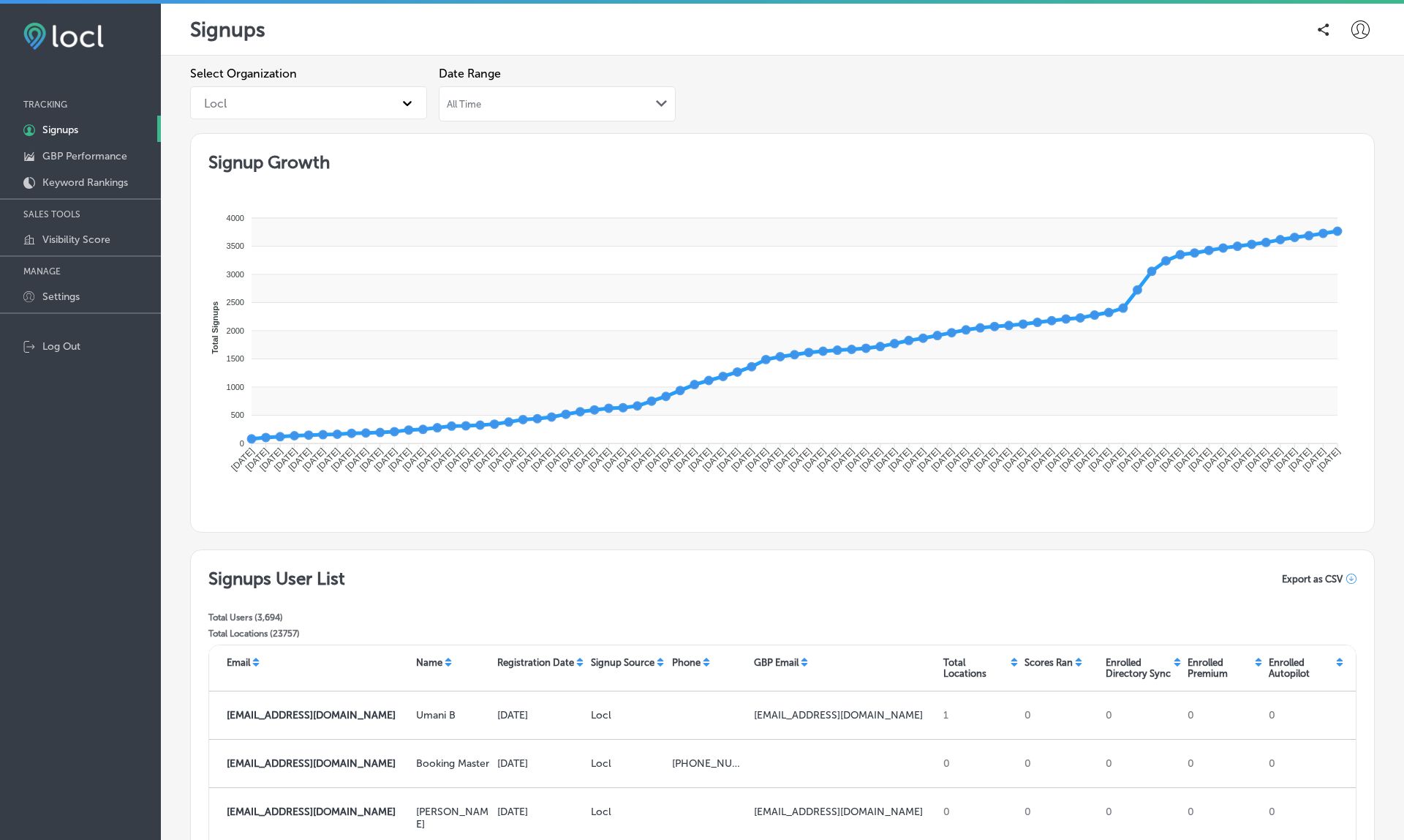
click at [479, 102] on span "All Time" at bounding box center [463, 104] width 34 height 11
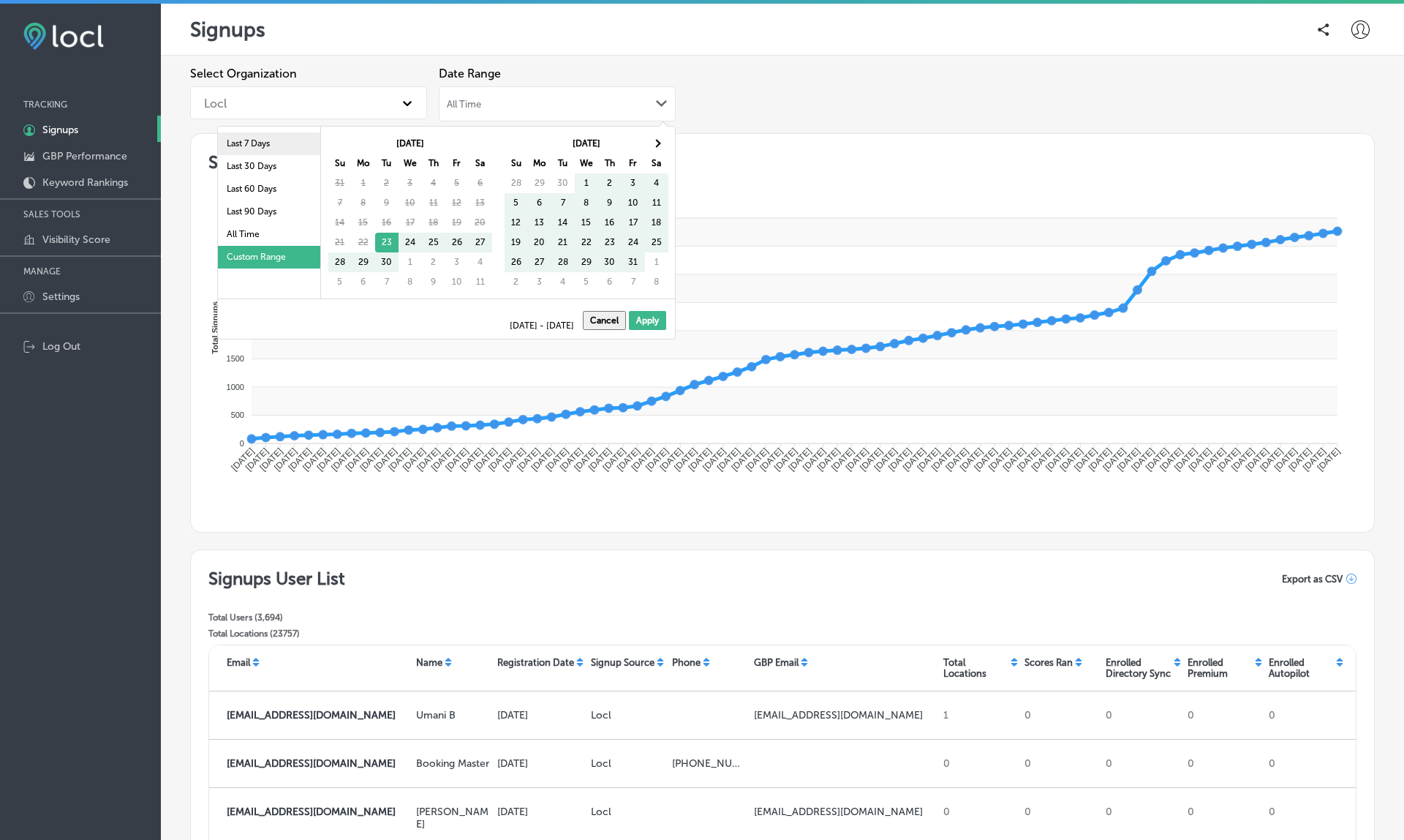
click at [261, 145] on li "Last 7 Days" at bounding box center [269, 144] width 102 height 23
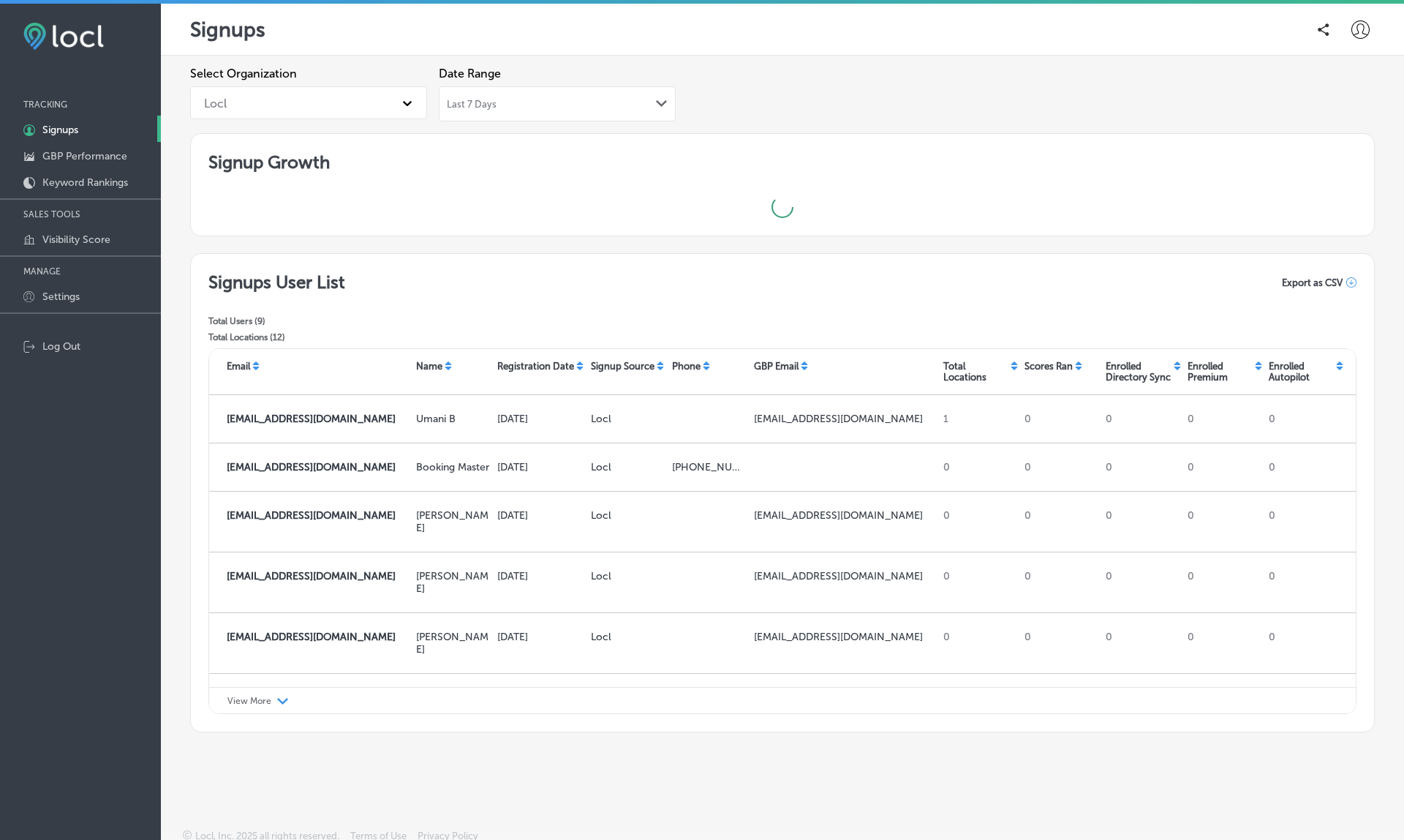
click at [564, 108] on div "Last 7 Days Path Created with Sketch." at bounding box center [557, 103] width 221 height 11
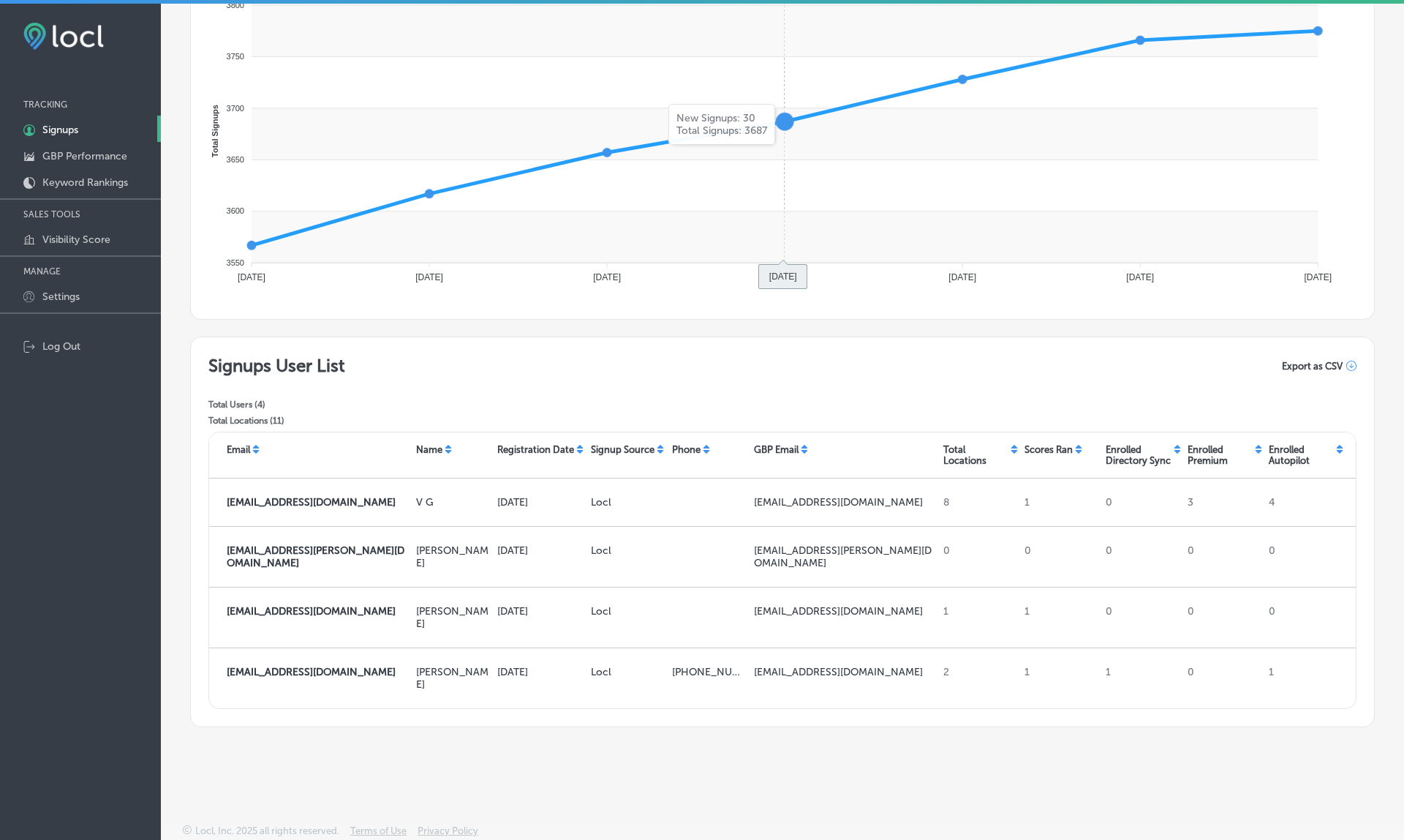
scroll to position [228, 0]
drag, startPoint x: 1027, startPoint y: 434, endPoint x: 1316, endPoint y: 451, distance: 289.5
click at [1316, 451] on div "Email Name Registration Date Signup Source Phone GBP Email Total Locations Scor…" at bounding box center [782, 455] width 1146 height 46
copy div "Scores Ran Enrolled Directory Sync Enrolled Premium Enrolled Autopilot"
